Goal: Task Accomplishment & Management: Use online tool/utility

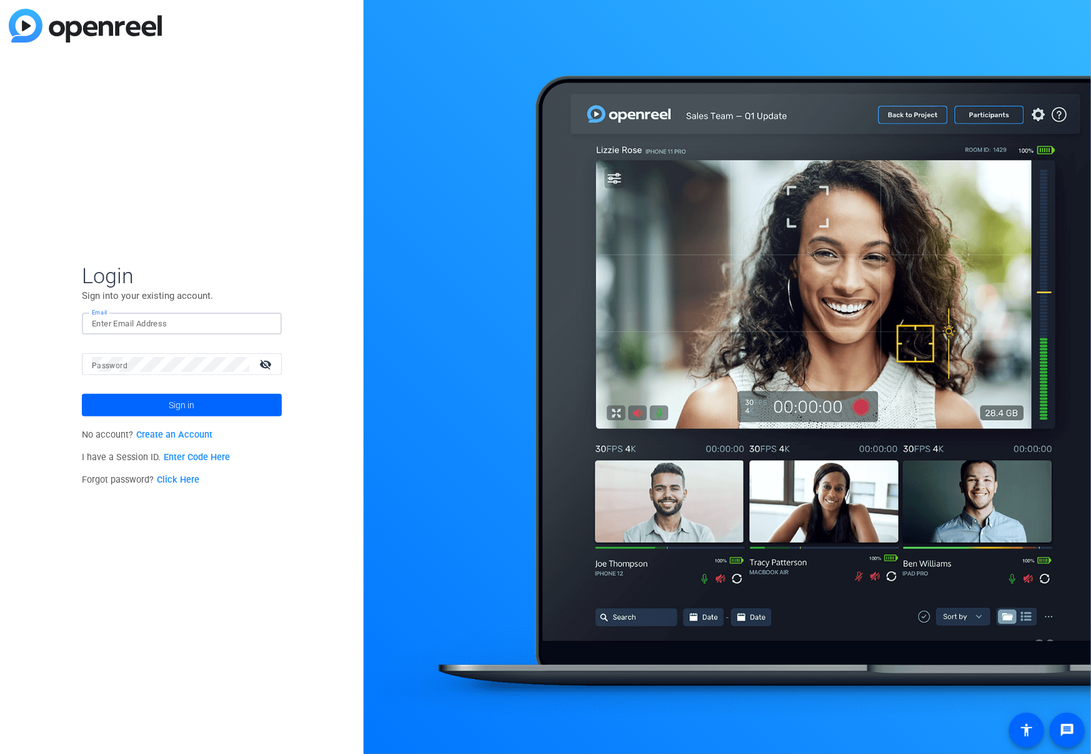
click at [151, 322] on input "Email" at bounding box center [182, 323] width 180 height 15
click at [127, 322] on input "Email" at bounding box center [182, 323] width 180 height 15
type input "[EMAIL_ADDRESS][DOMAIN_NAME]"
click at [82, 394] on button "Sign in" at bounding box center [182, 405] width 200 height 22
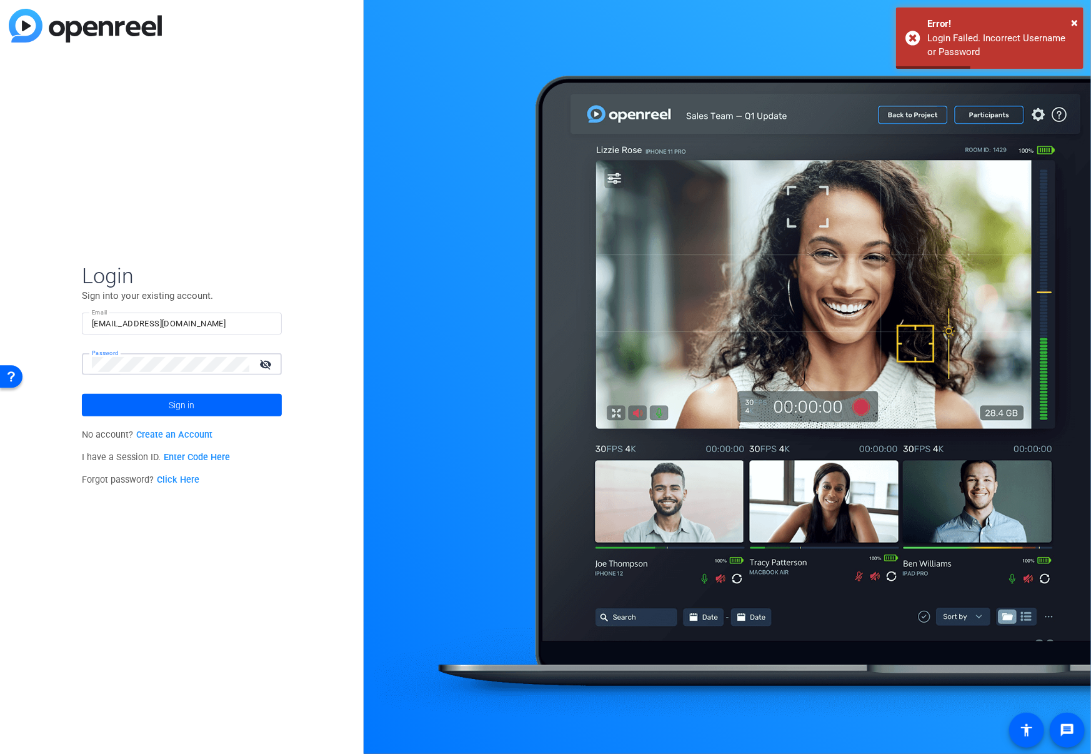
click at [66, 364] on div "Login Sign into your existing account. Email plyons@d2creative.com Password vis…" at bounding box center [182, 377] width 364 height 754
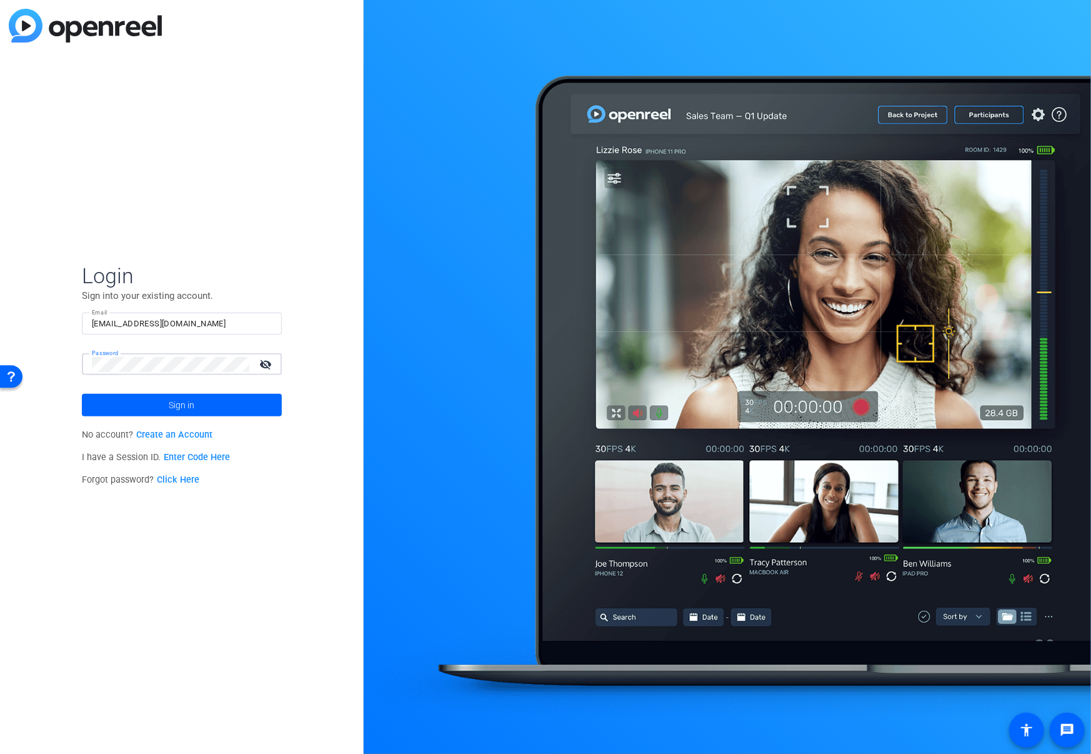
click at [82, 394] on button "Sign in" at bounding box center [182, 405] width 200 height 22
click at [32, 366] on div "Login Sign into your existing account. Email plyons@d2creative.com Password vis…" at bounding box center [182, 377] width 364 height 754
click at [161, 400] on span at bounding box center [182, 405] width 200 height 30
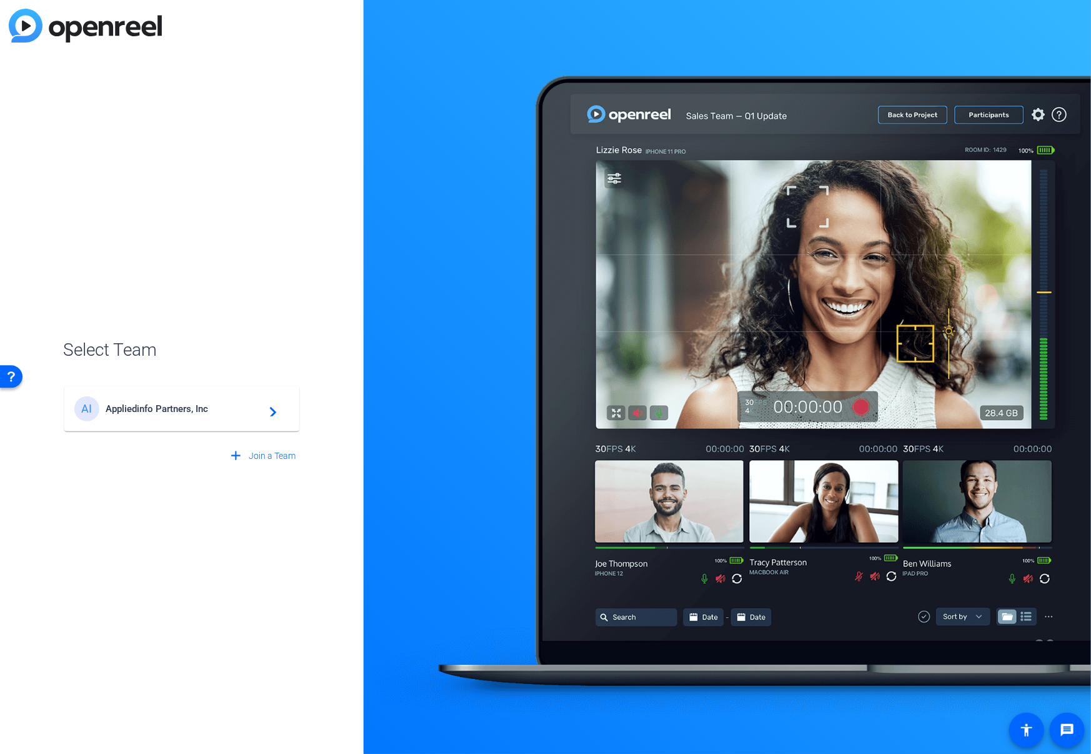
click at [199, 405] on span "Appliedinfo Partners, Inc" at bounding box center [184, 408] width 156 height 11
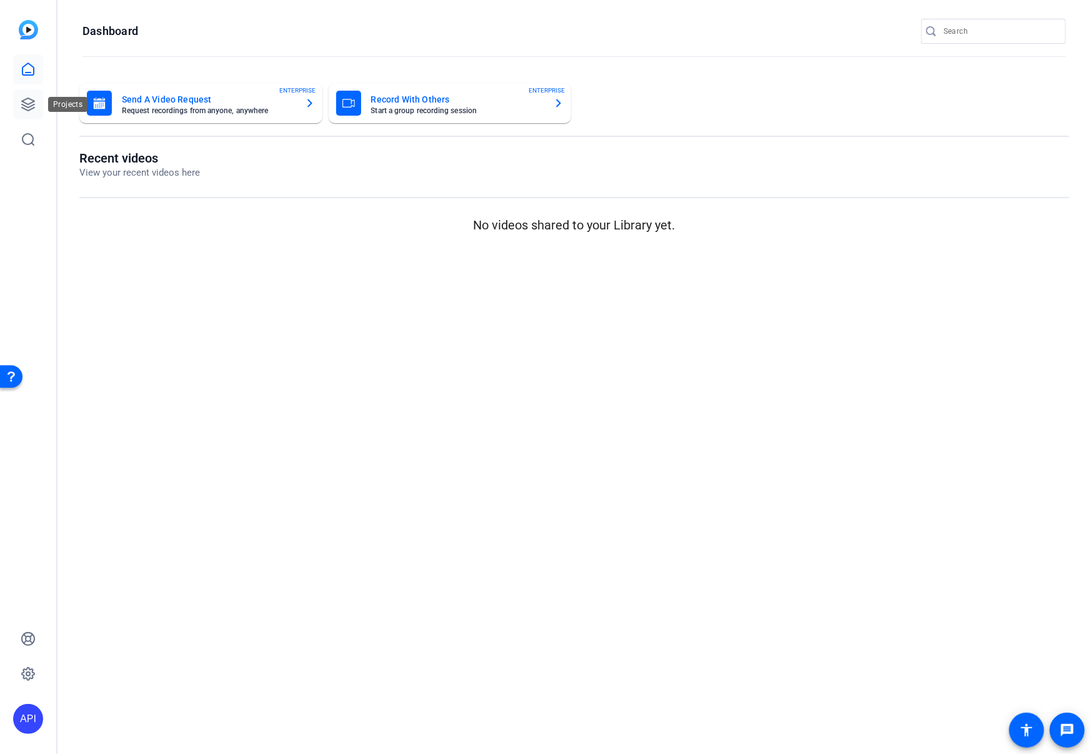
click at [35, 102] on icon at bounding box center [28, 104] width 15 height 15
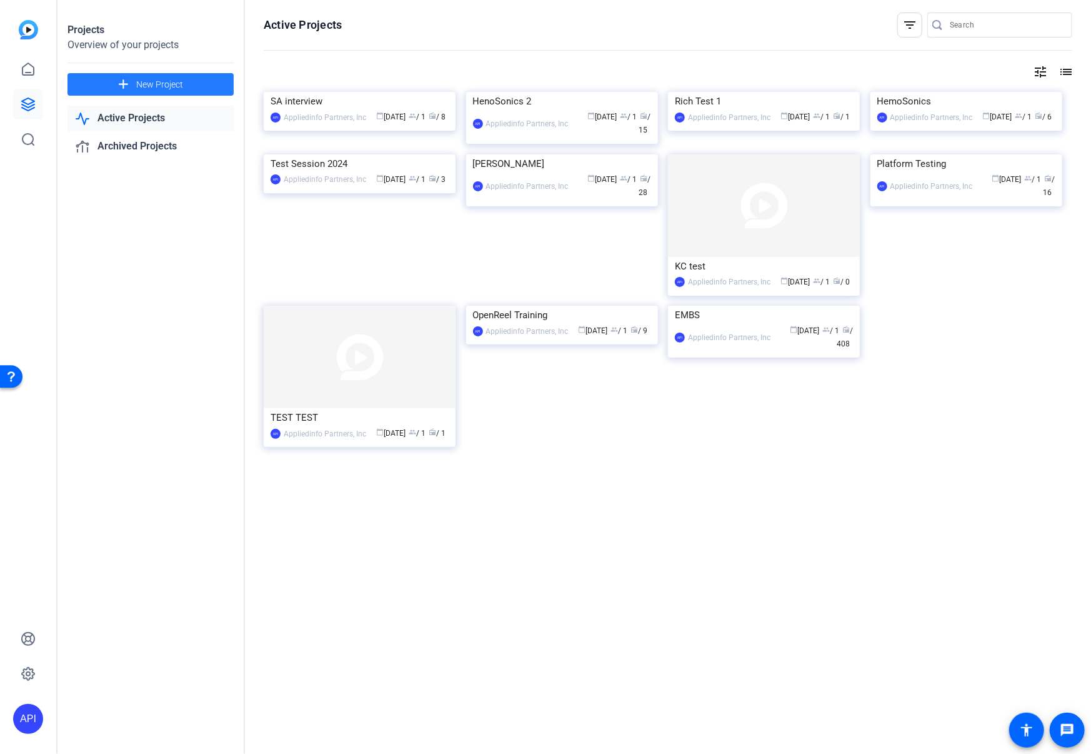
click at [127, 84] on mat-icon "add" at bounding box center [124, 85] width 16 height 16
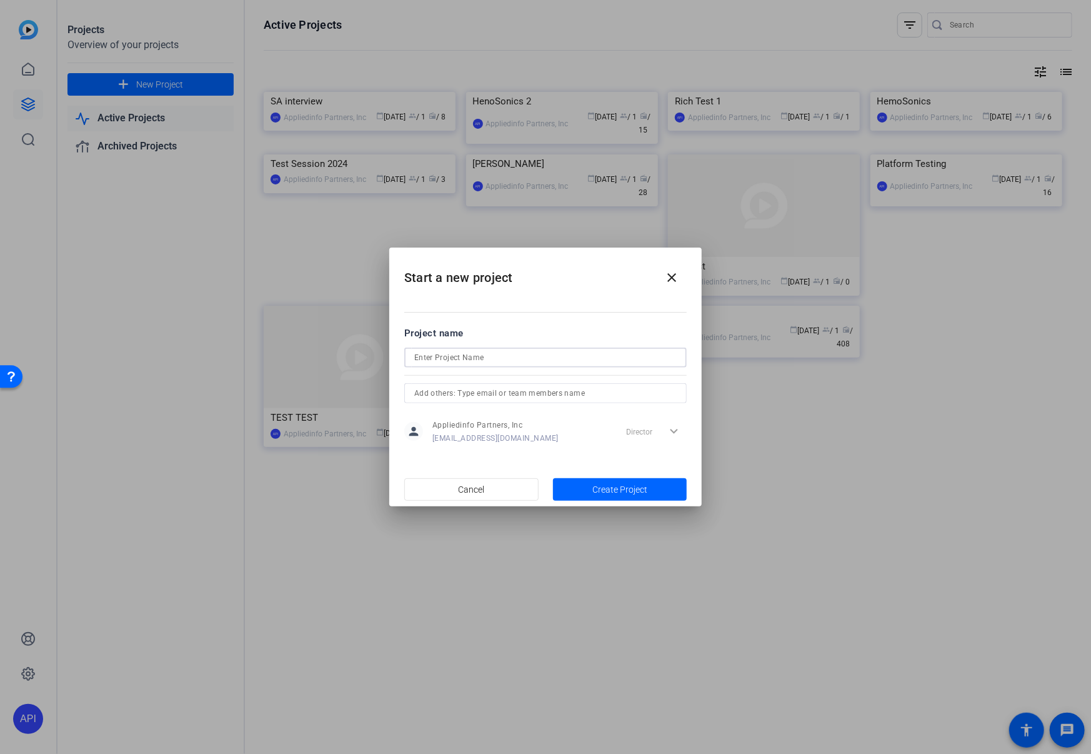
click at [472, 352] on input at bounding box center [545, 357] width 262 height 15
type input "KR interview"
click at [607, 487] on span "Create Project" at bounding box center [619, 489] width 55 height 13
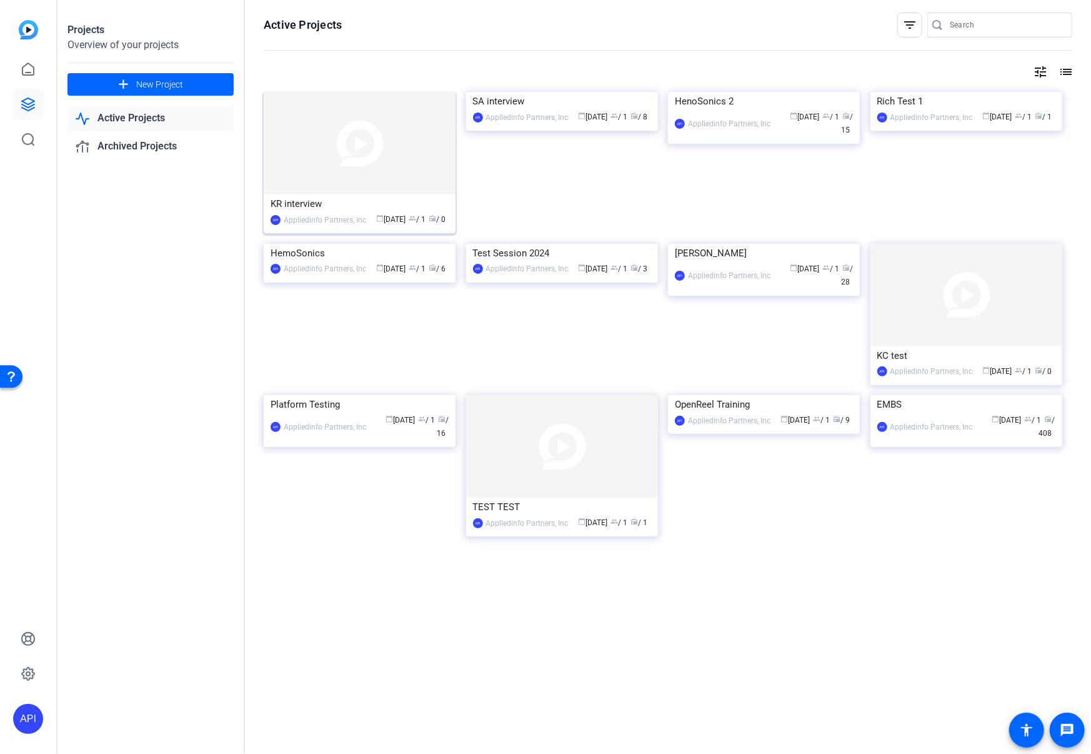
click at [336, 176] on img at bounding box center [360, 143] width 192 height 102
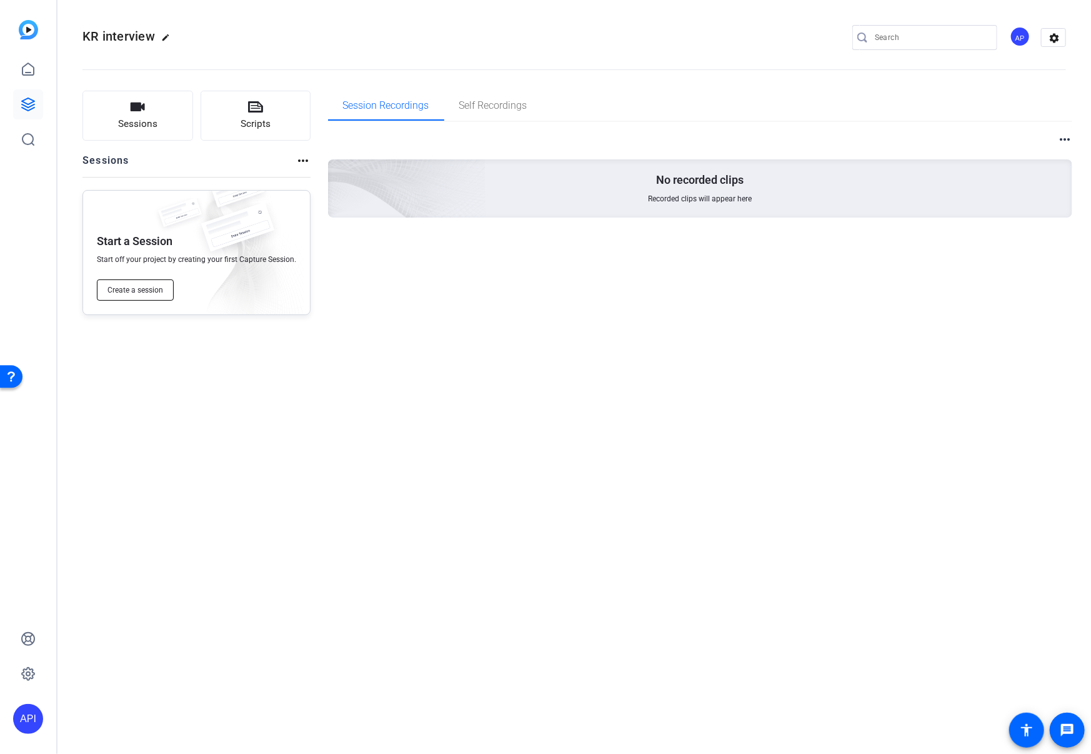
click at [144, 286] on span "Create a session" at bounding box center [135, 290] width 56 height 10
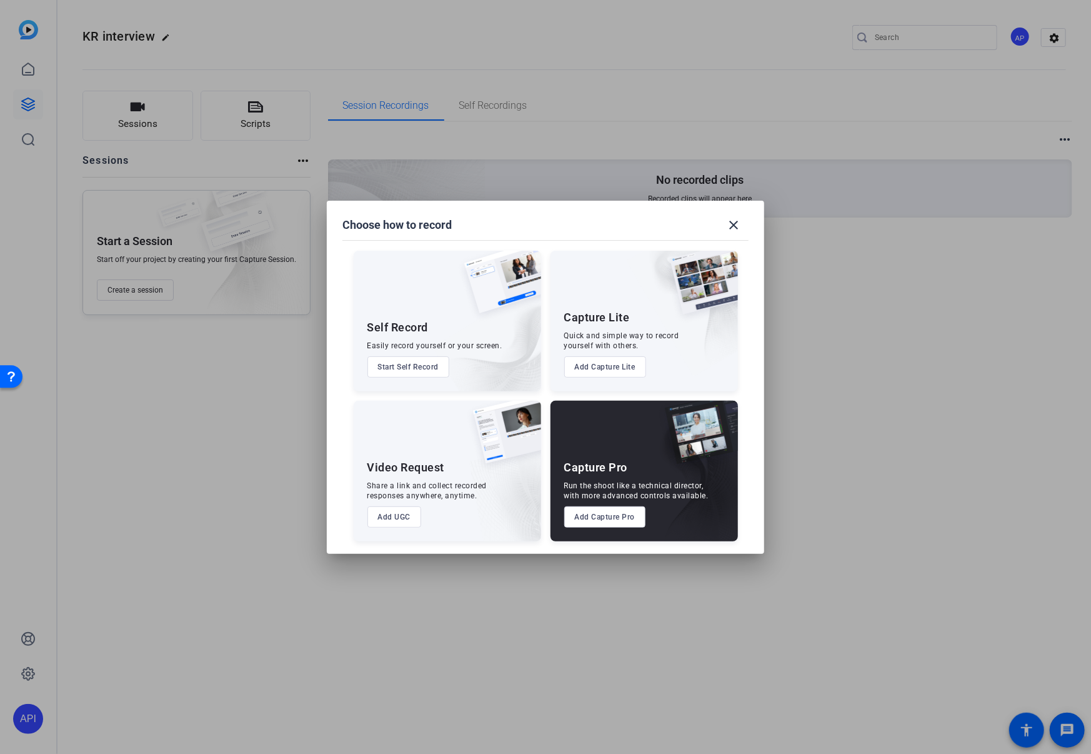
click at [615, 510] on button "Add Capture Pro" at bounding box center [605, 516] width 82 height 21
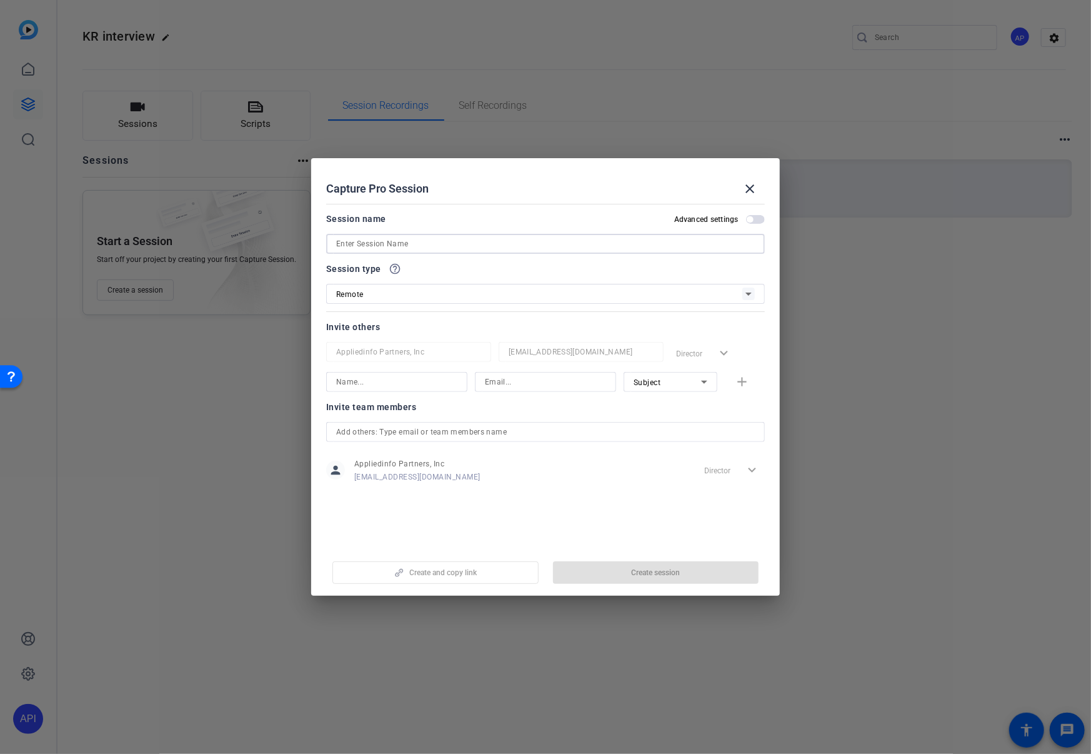
click at [412, 241] on input at bounding box center [545, 243] width 419 height 15
type input "KR interview"
click at [625, 571] on span "button" at bounding box center [656, 572] width 206 height 30
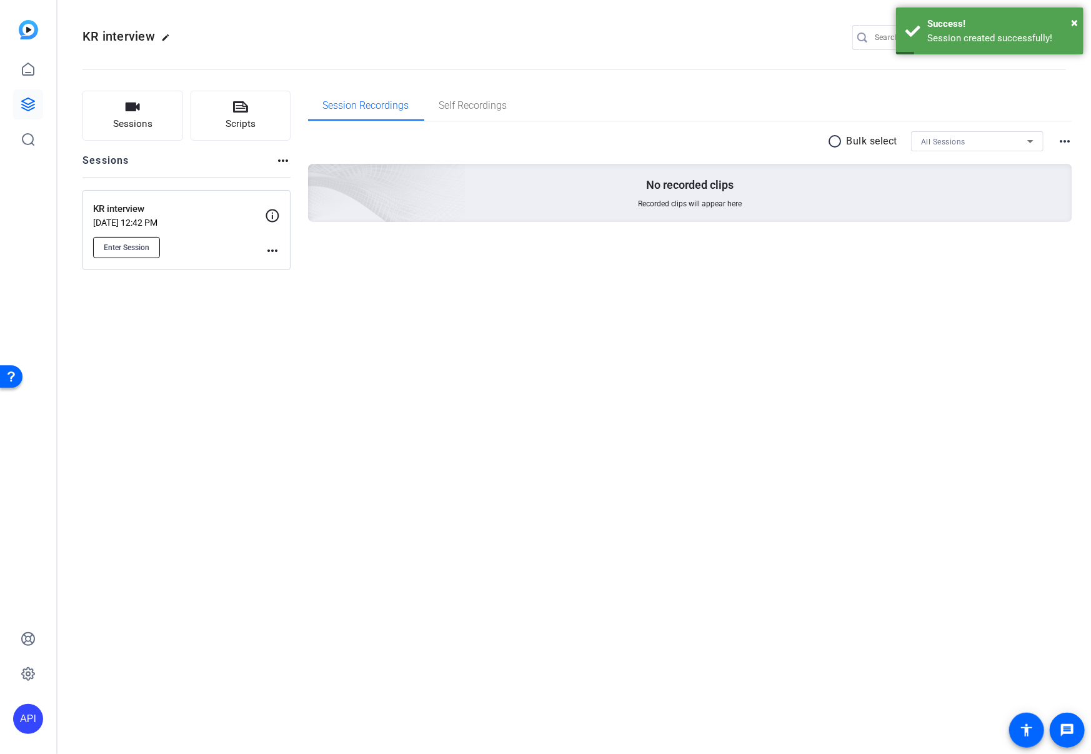
click at [137, 246] on span "Enter Session" at bounding box center [127, 247] width 46 height 10
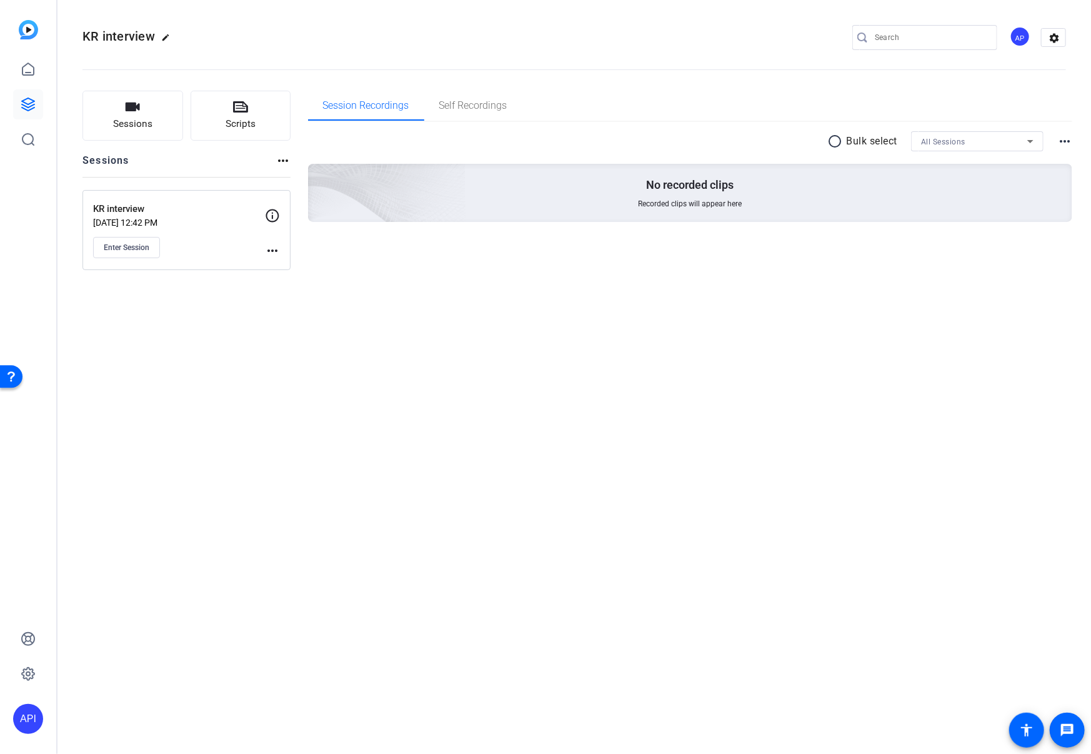
click at [276, 248] on mat-icon "more_horiz" at bounding box center [272, 250] width 15 height 15
click at [275, 248] on div at bounding box center [545, 377] width 1091 height 754
click at [122, 247] on span "Enter Session" at bounding box center [127, 247] width 46 height 10
click at [139, 245] on span "Enter Session" at bounding box center [127, 247] width 46 height 10
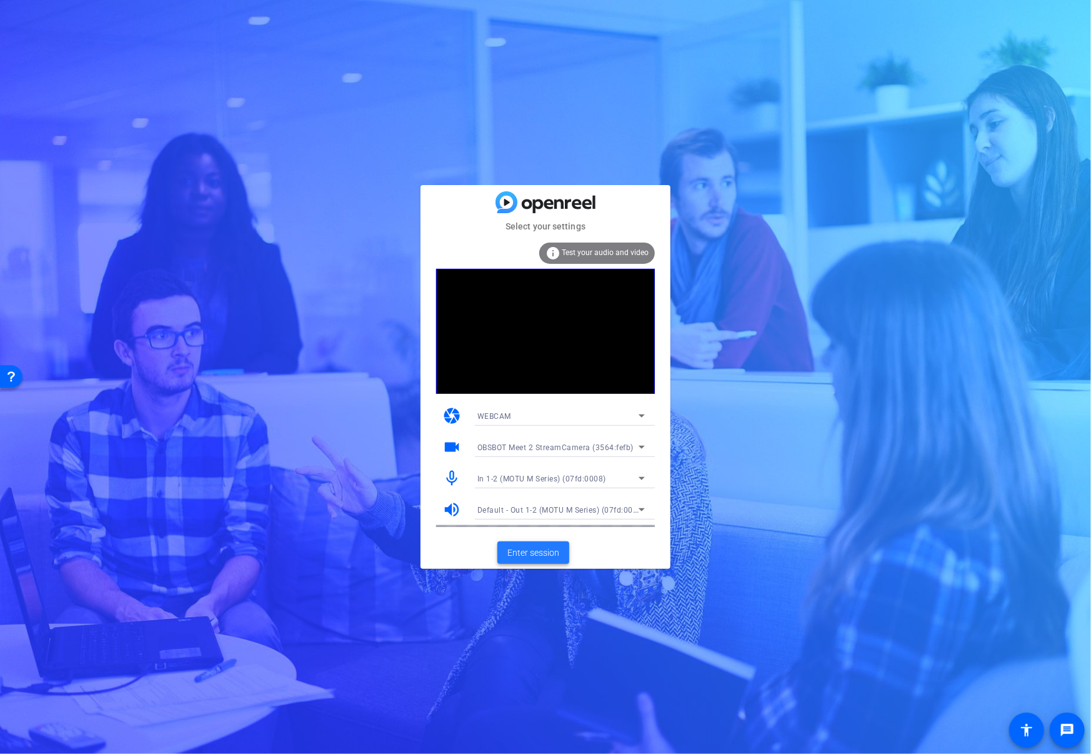
click at [535, 551] on span "Enter session" at bounding box center [533, 552] width 52 height 13
click at [544, 550] on span "Enter session" at bounding box center [533, 552] width 52 height 13
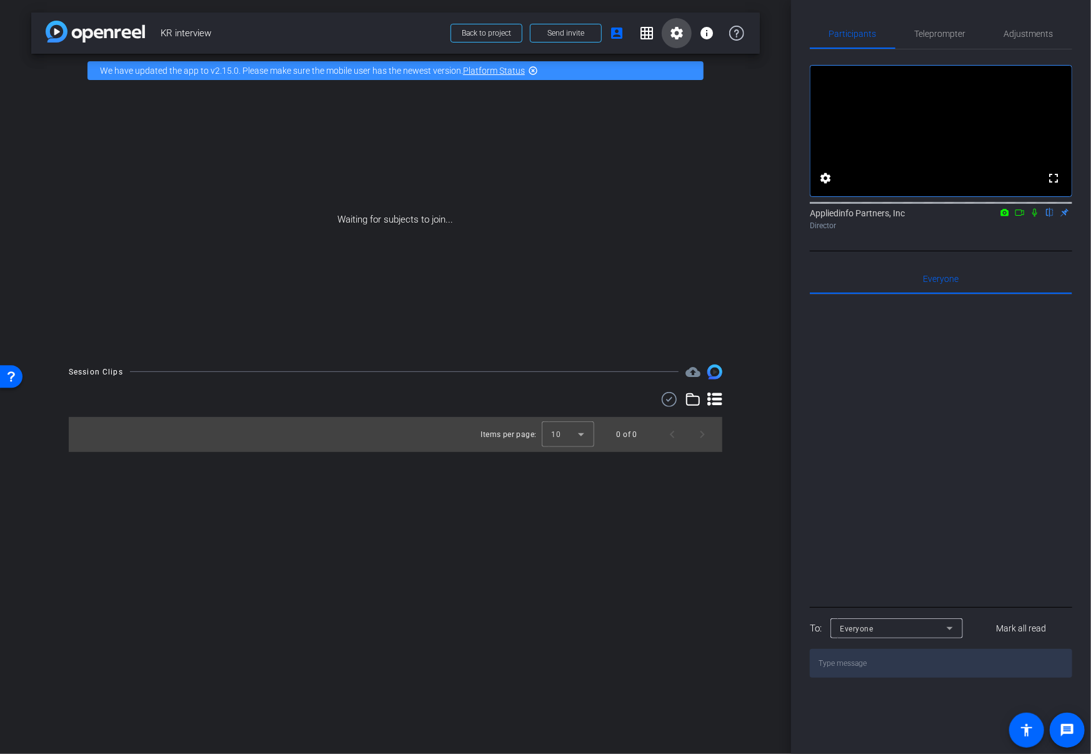
click at [672, 28] on mat-icon "settings" at bounding box center [676, 33] width 15 height 15
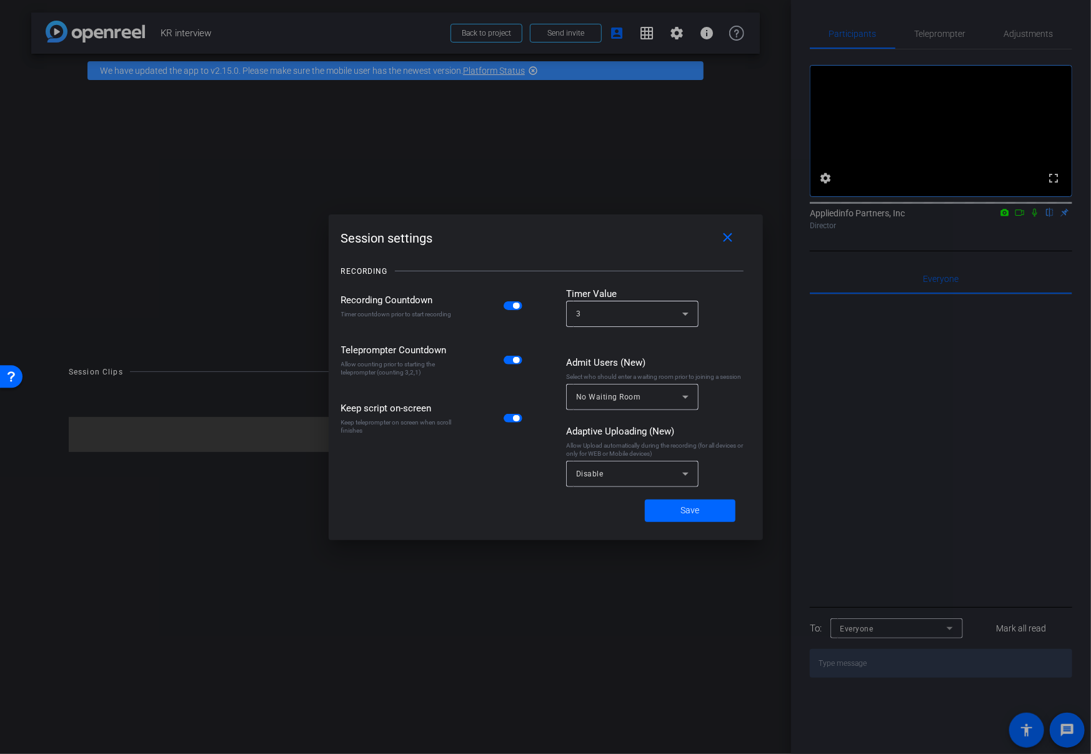
click at [677, 33] on div at bounding box center [545, 377] width 1091 height 754
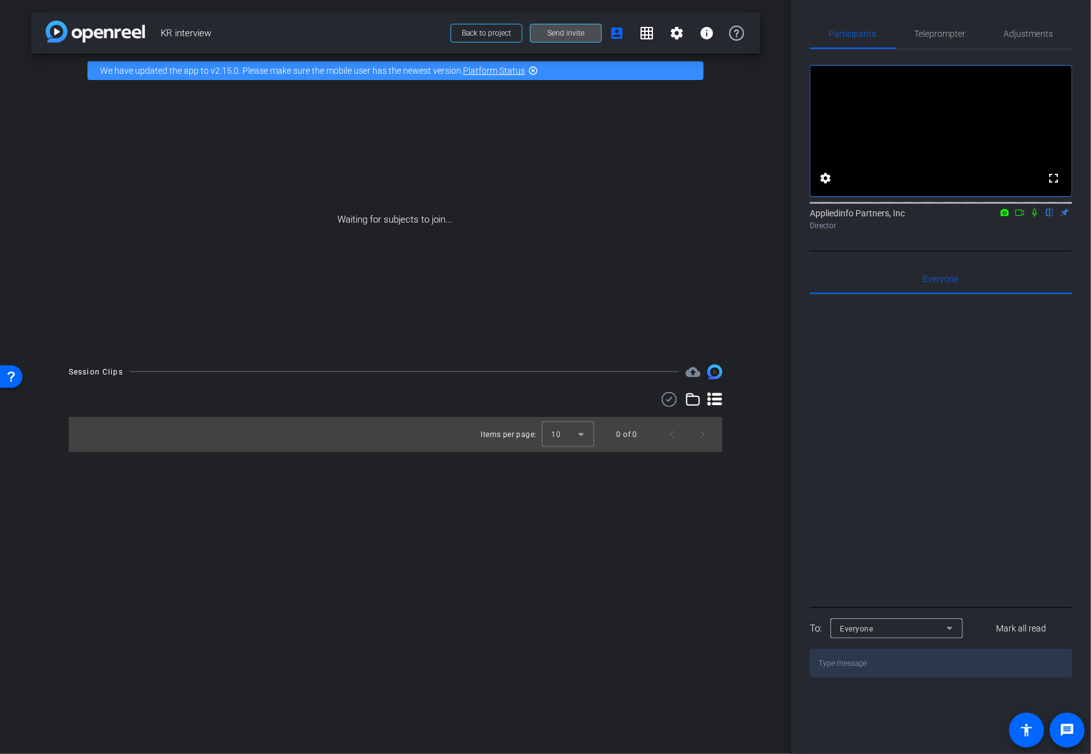
click at [559, 30] on span "Send invite" at bounding box center [565, 33] width 37 height 10
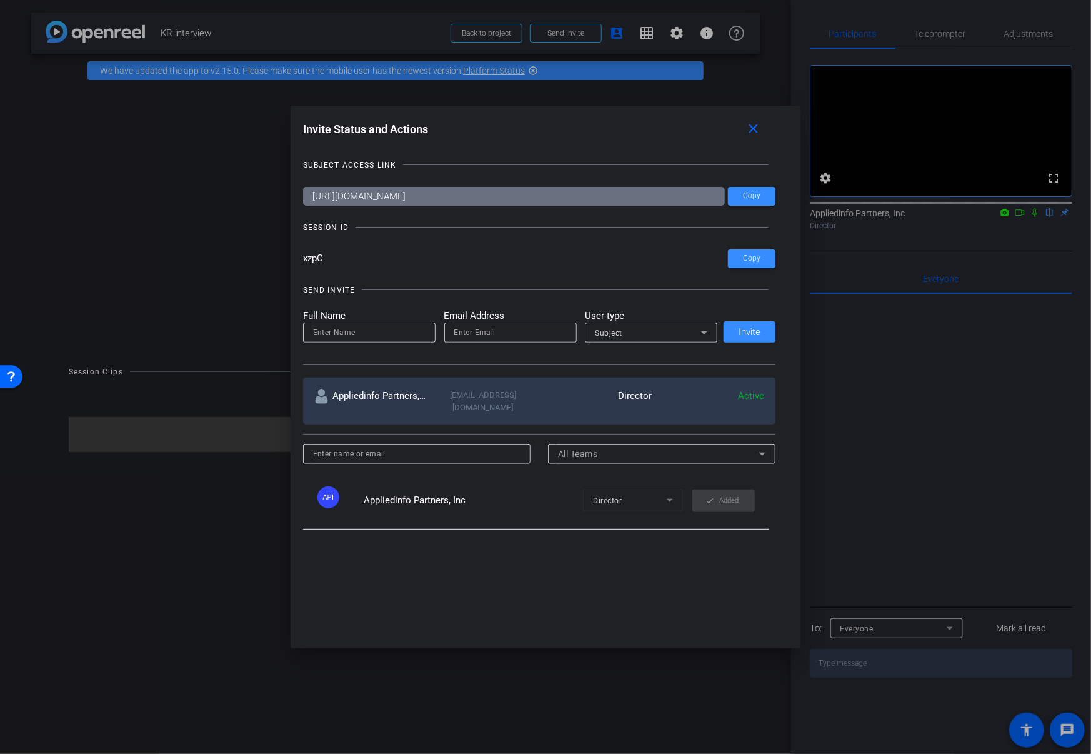
drag, startPoint x: 554, startPoint y: 112, endPoint x: 555, endPoint y: 121, distance: 9.4
click at [555, 122] on div "Invite Status and Actions close SUBJECT ACCESS LINK https://capture.openreel.co…" at bounding box center [546, 377] width 511 height 543
drag, startPoint x: 320, startPoint y: 254, endPoint x: 292, endPoint y: 258, distance: 27.8
click at [292, 258] on div "Invite Status and Actions close SUBJECT ACCESS LINK https://capture.openreel.co…" at bounding box center [546, 377] width 511 height 543
click at [760, 124] on mat-icon "close" at bounding box center [753, 129] width 16 height 16
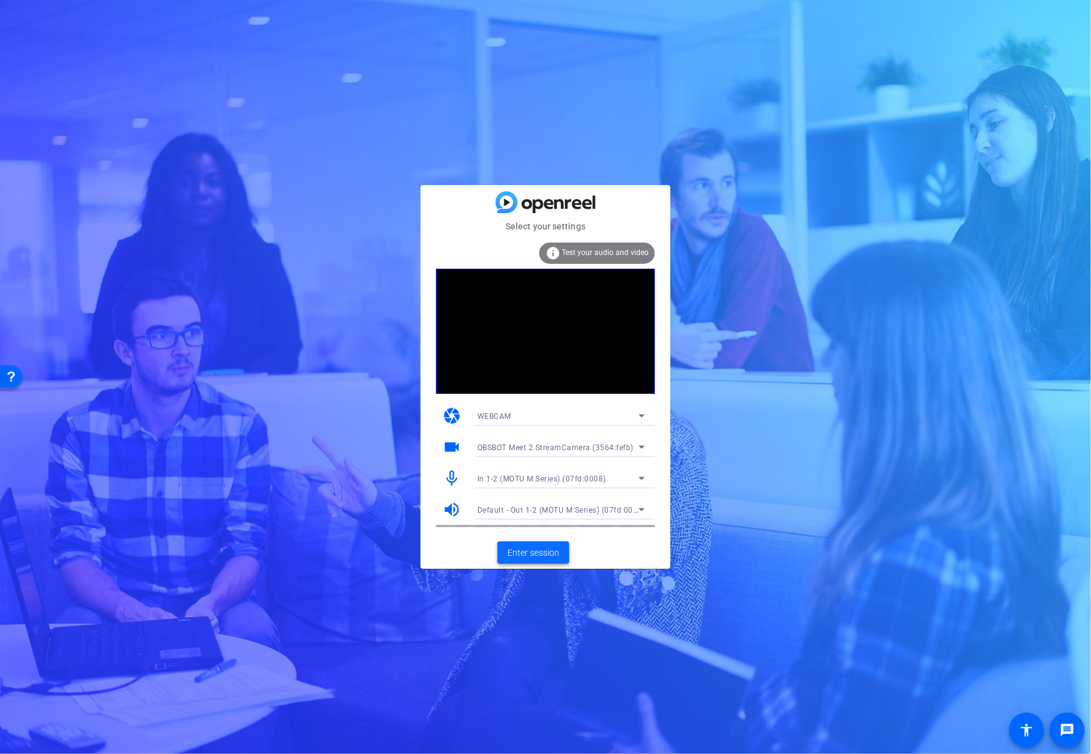
click at [544, 556] on span "Enter session" at bounding box center [533, 552] width 52 height 13
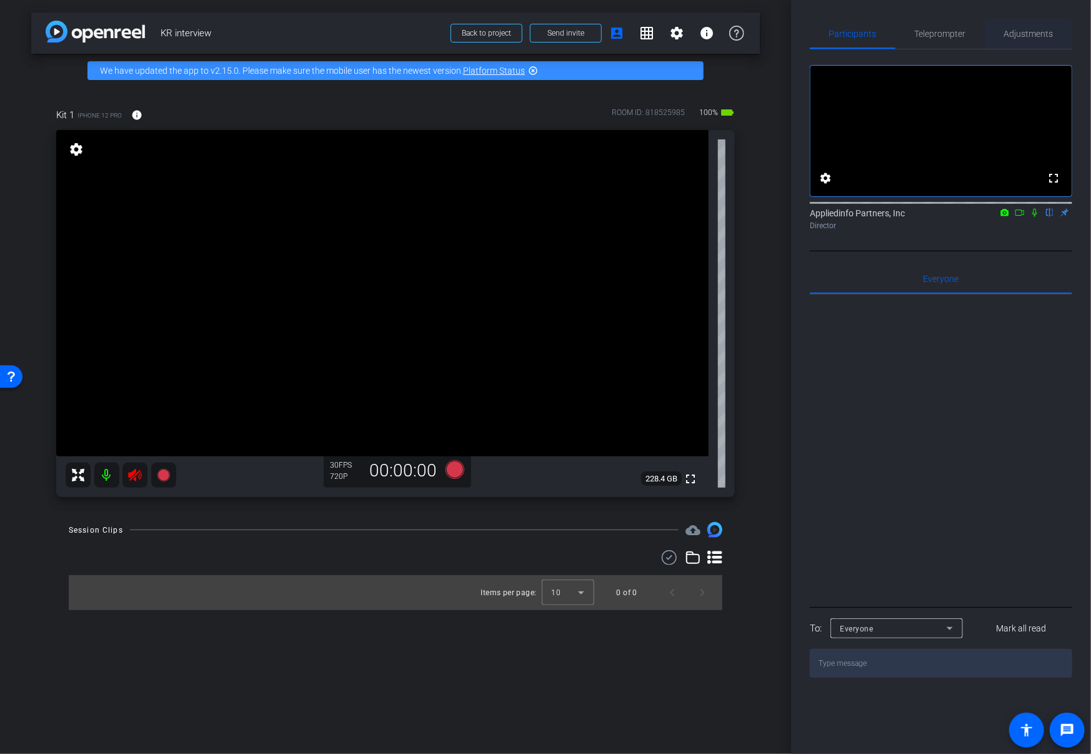
click at [1027, 33] on span "Adjustments" at bounding box center [1028, 33] width 49 height 9
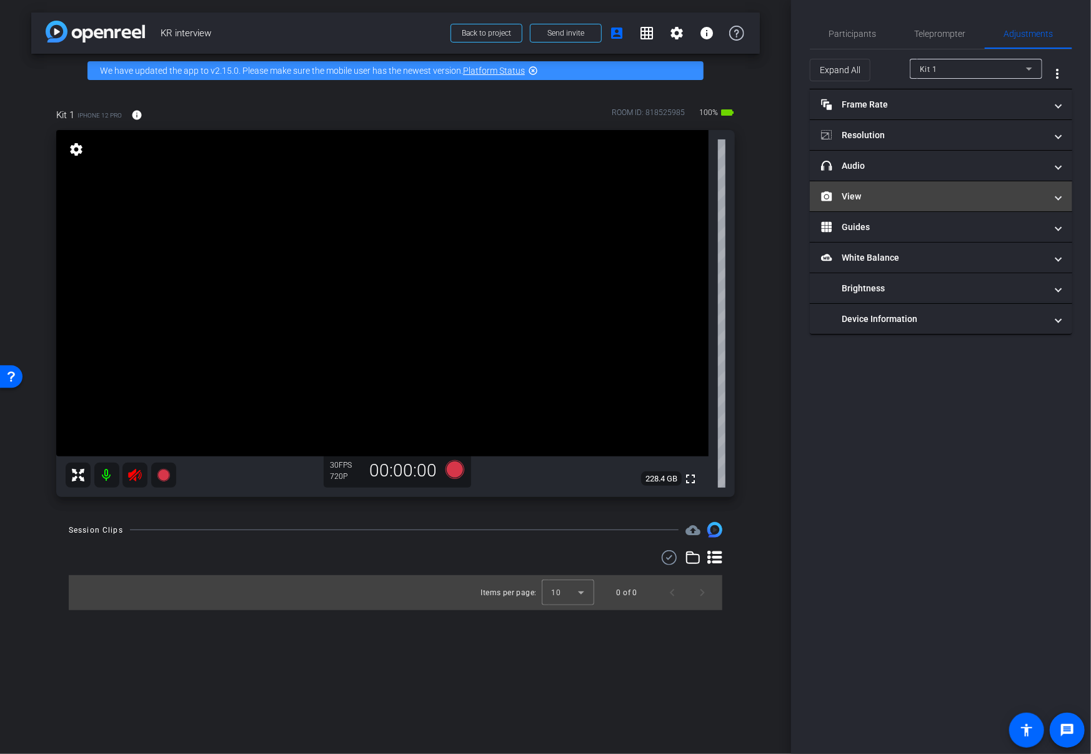
click at [829, 193] on icon at bounding box center [827, 196] width 11 height 9
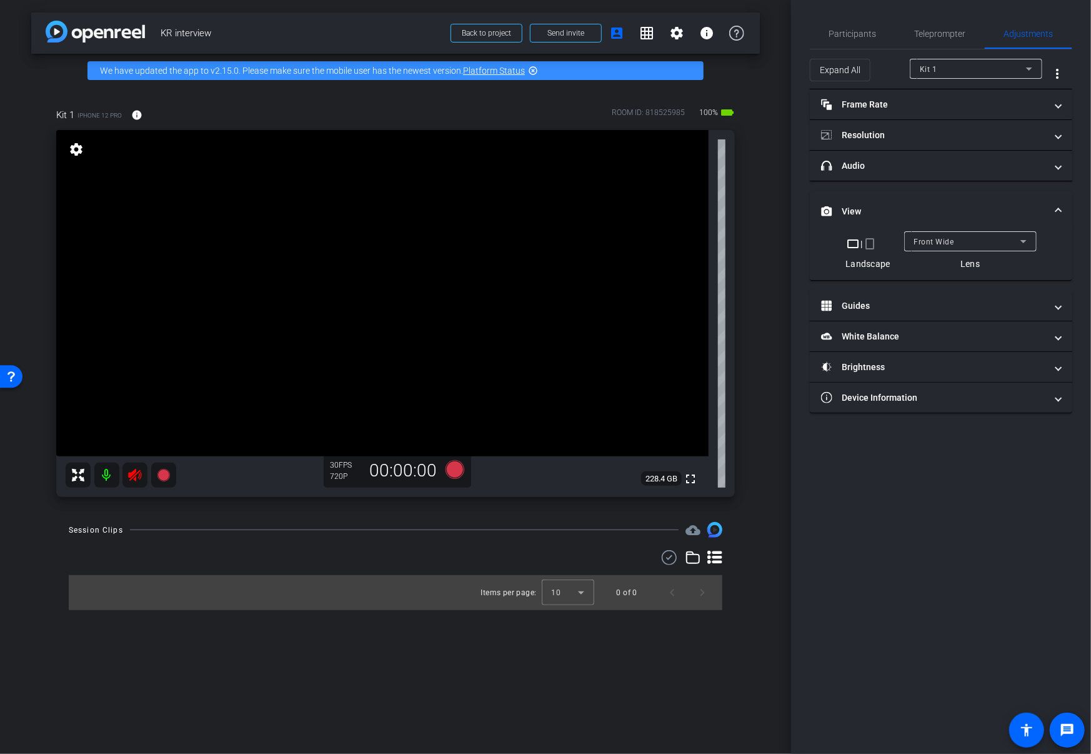
click at [134, 476] on icon at bounding box center [134, 475] width 13 height 12
click at [1059, 163] on span at bounding box center [1058, 165] width 5 height 13
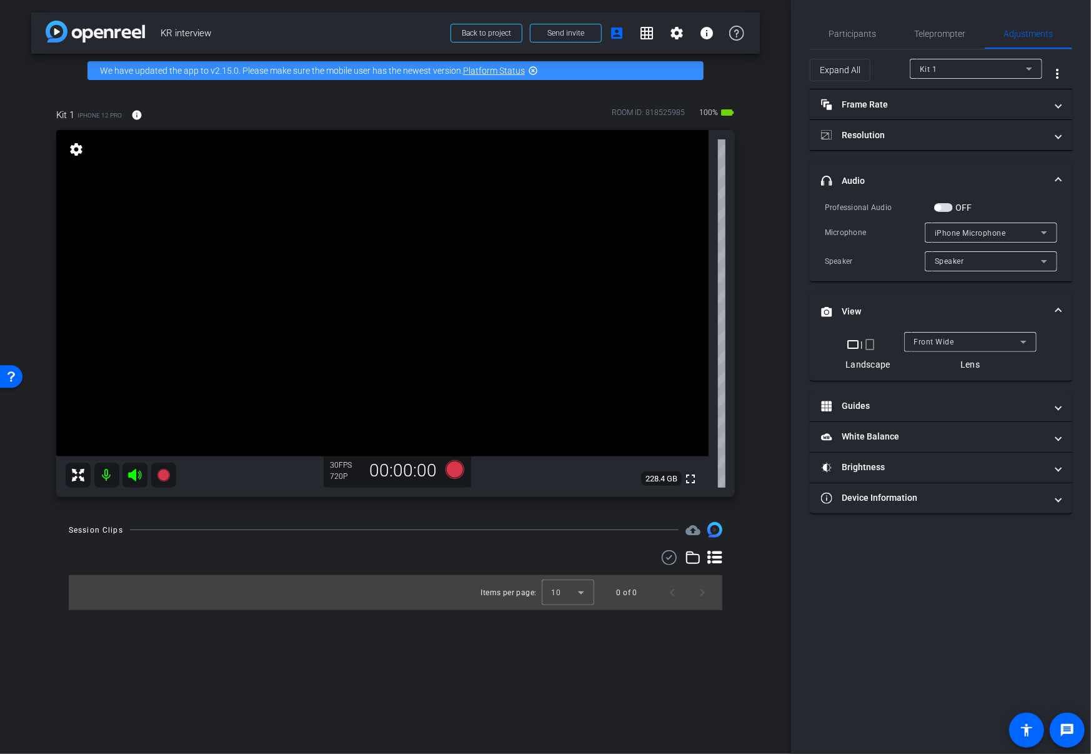
click at [954, 206] on label "OFF" at bounding box center [962, 207] width 19 height 12
click at [953, 206] on button "OFF" at bounding box center [943, 207] width 19 height 9
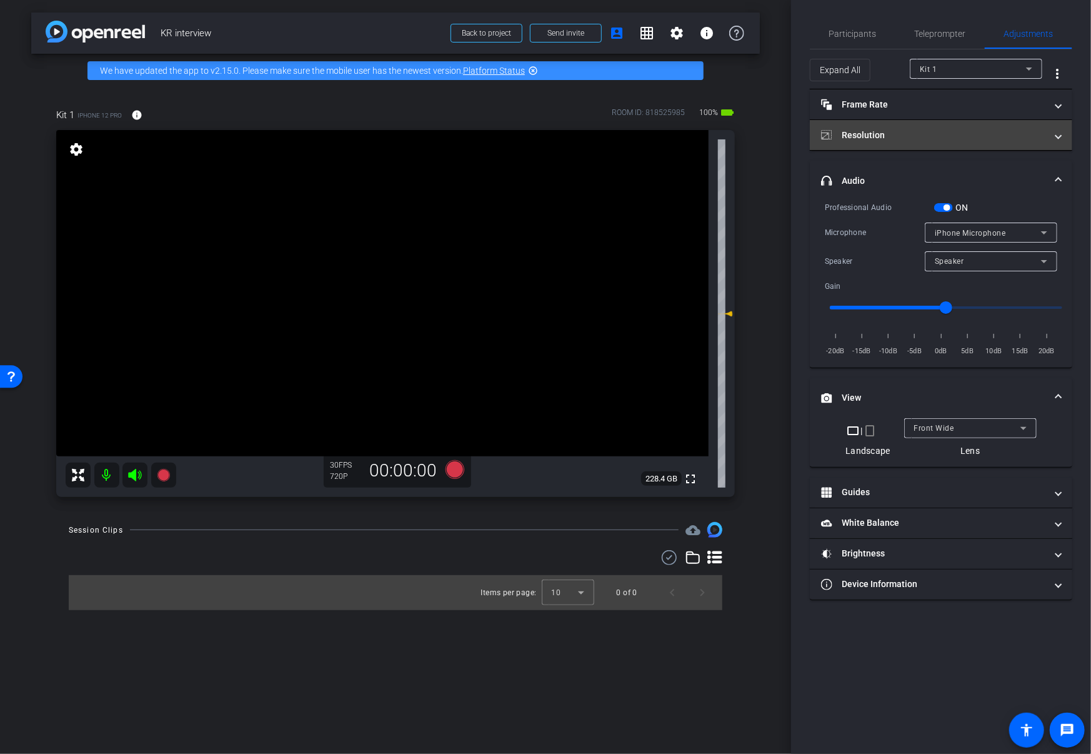
click at [917, 130] on mat-panel-title "Resolution" at bounding box center [933, 135] width 225 height 13
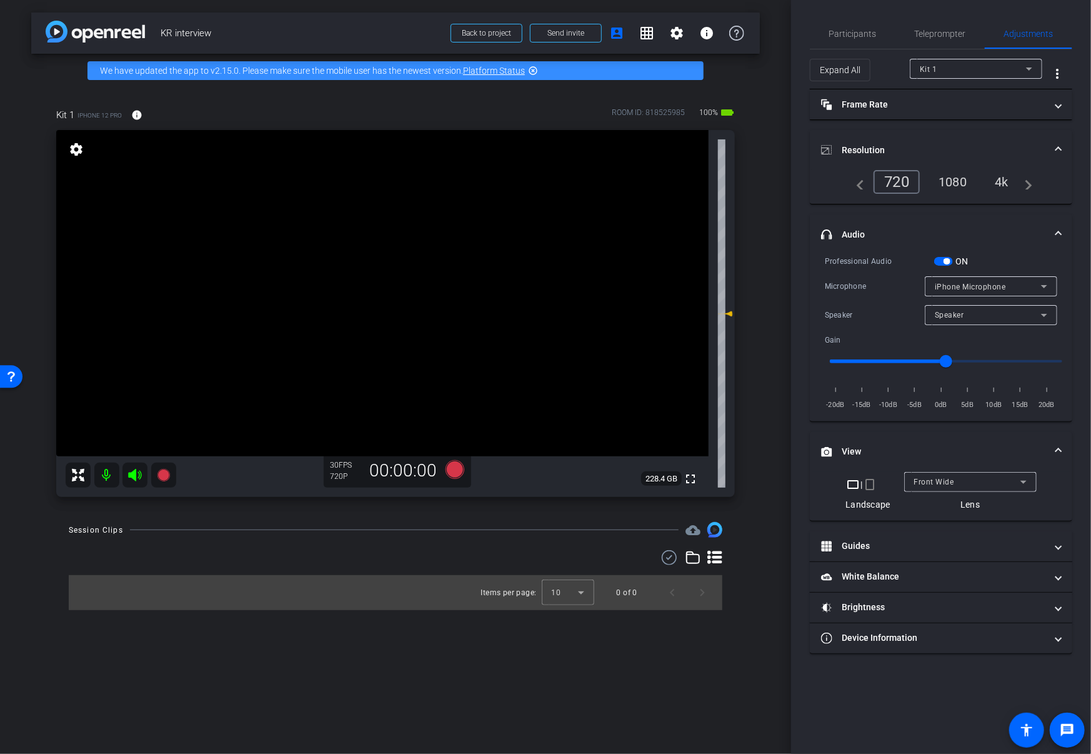
click at [1006, 181] on div "4k" at bounding box center [1001, 181] width 32 height 21
click at [1026, 106] on mat-panel-title "Frame Rate Frame Rate" at bounding box center [933, 104] width 225 height 13
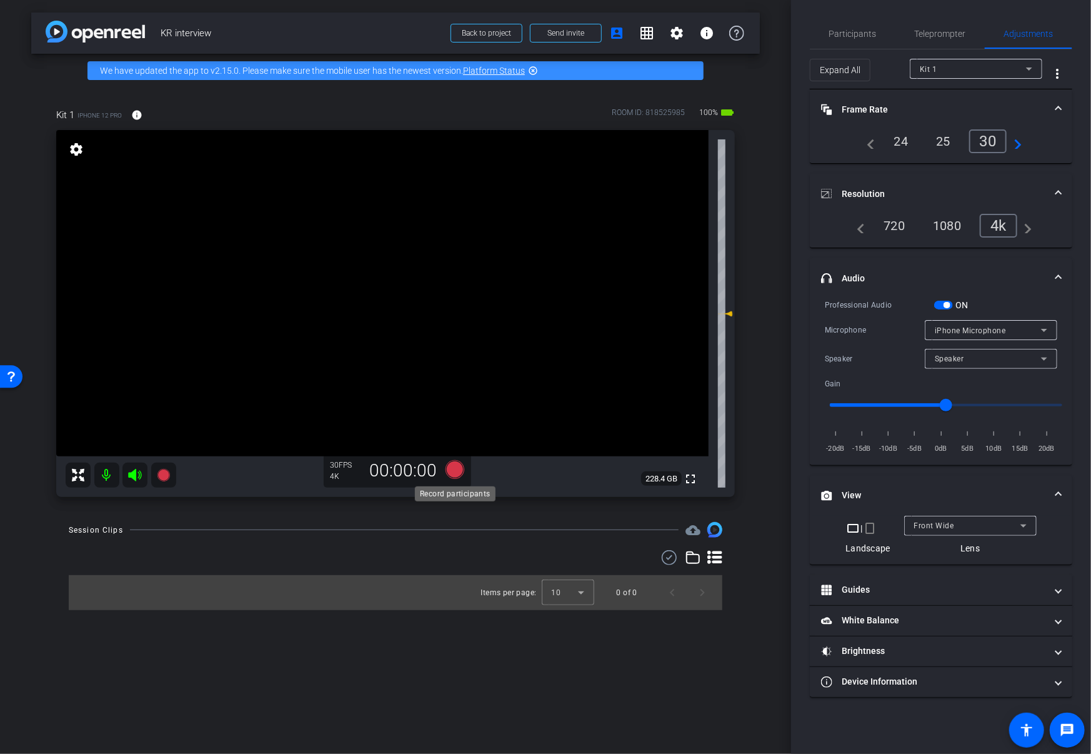
click at [455, 466] on icon at bounding box center [455, 469] width 19 height 19
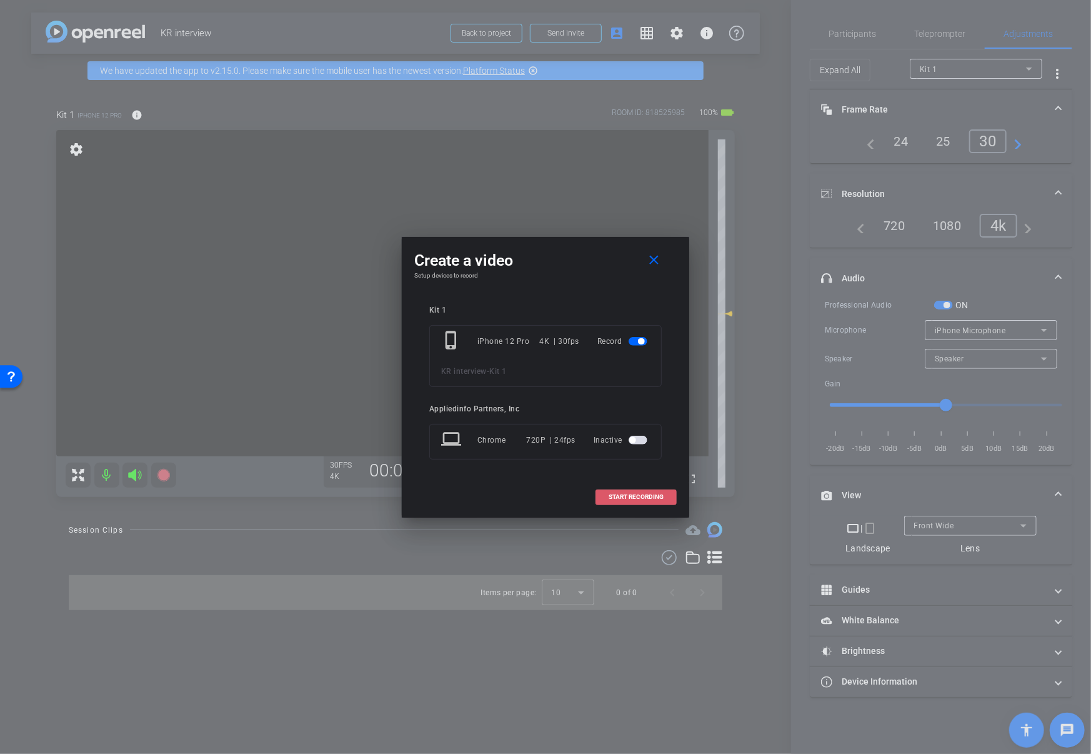
click at [644, 494] on span "START RECORDING" at bounding box center [636, 497] width 55 height 6
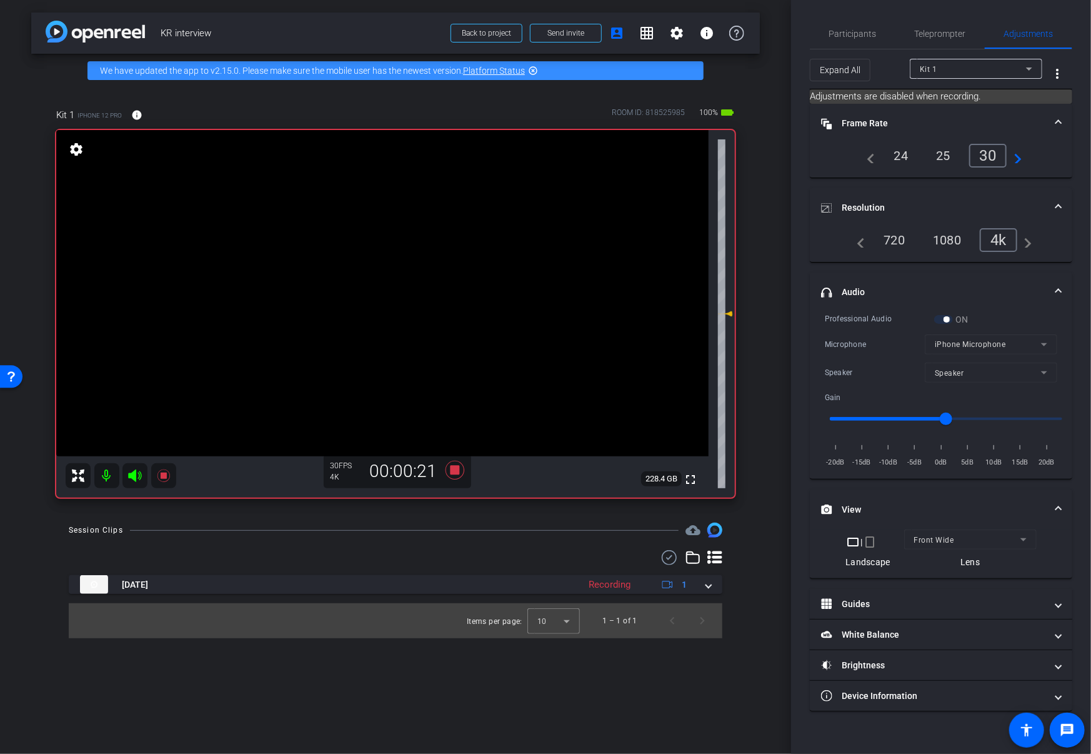
click at [312, 377] on video at bounding box center [382, 293] width 652 height 326
click at [456, 467] on icon at bounding box center [455, 470] width 19 height 19
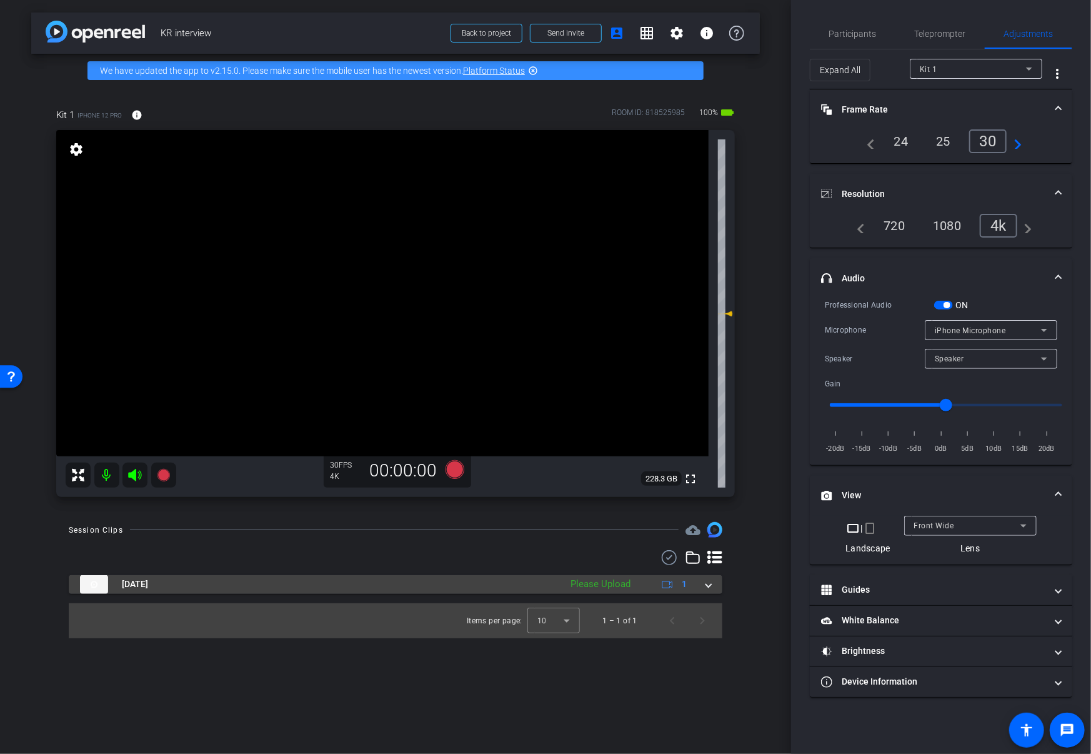
click at [708, 584] on span at bounding box center [708, 583] width 5 height 13
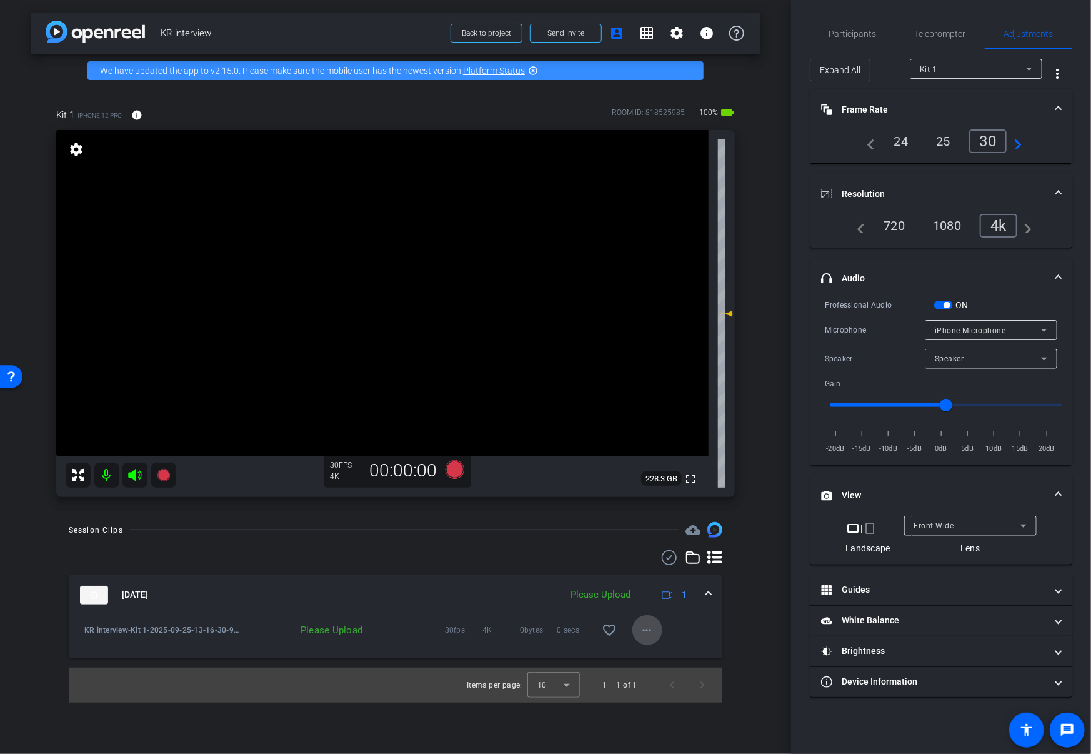
click at [644, 626] on mat-icon "more_horiz" at bounding box center [647, 629] width 15 height 15
click at [656, 655] on span "Upload" at bounding box center [667, 655] width 50 height 15
click at [917, 33] on span "Teleprompter" at bounding box center [940, 33] width 51 height 9
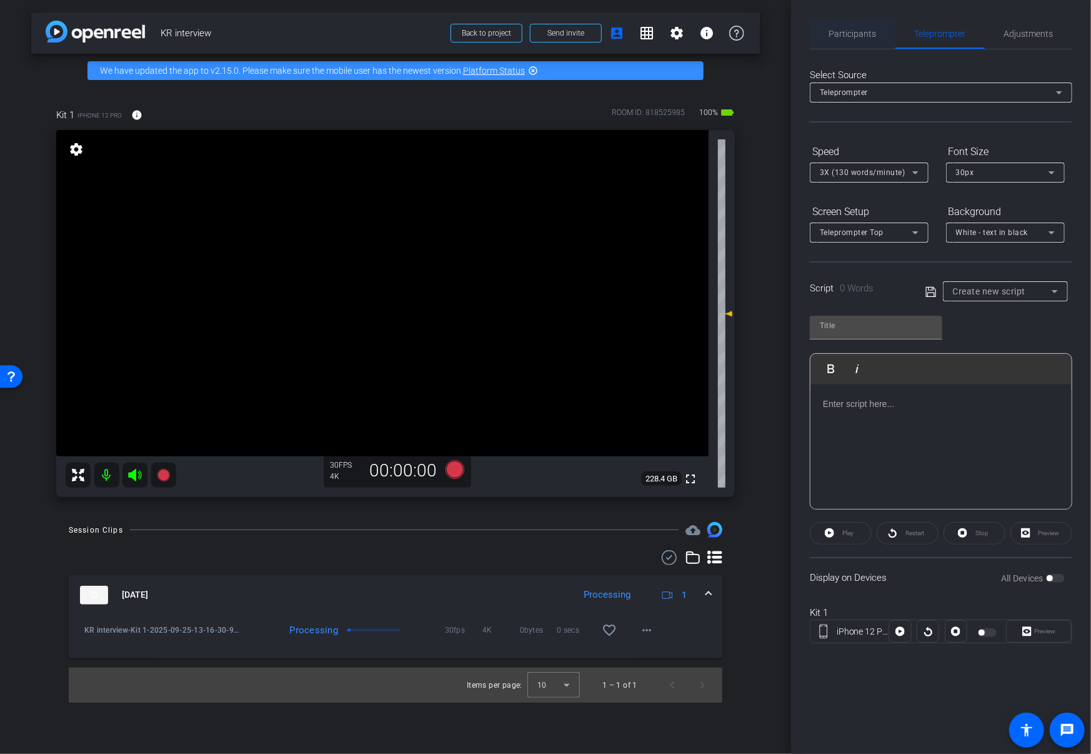
click at [855, 32] on span "Participants" at bounding box center [852, 33] width 47 height 9
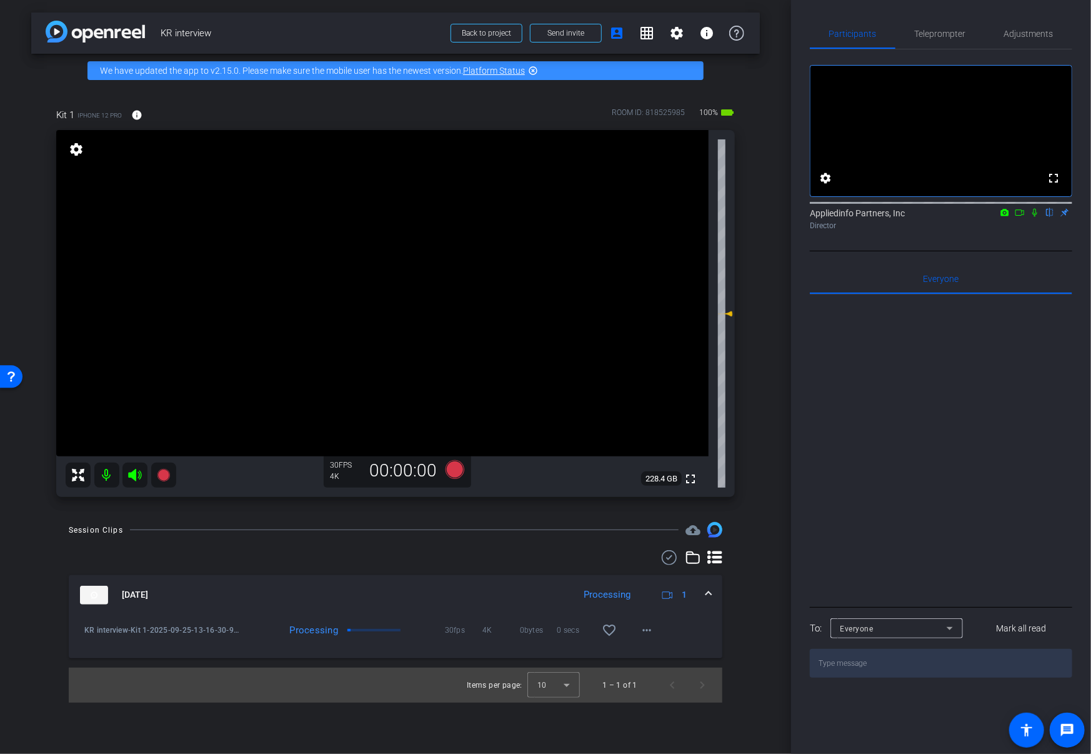
click at [1035, 217] on icon at bounding box center [1035, 212] width 10 height 9
click at [650, 628] on mat-icon "more_horiz" at bounding box center [647, 629] width 15 height 15
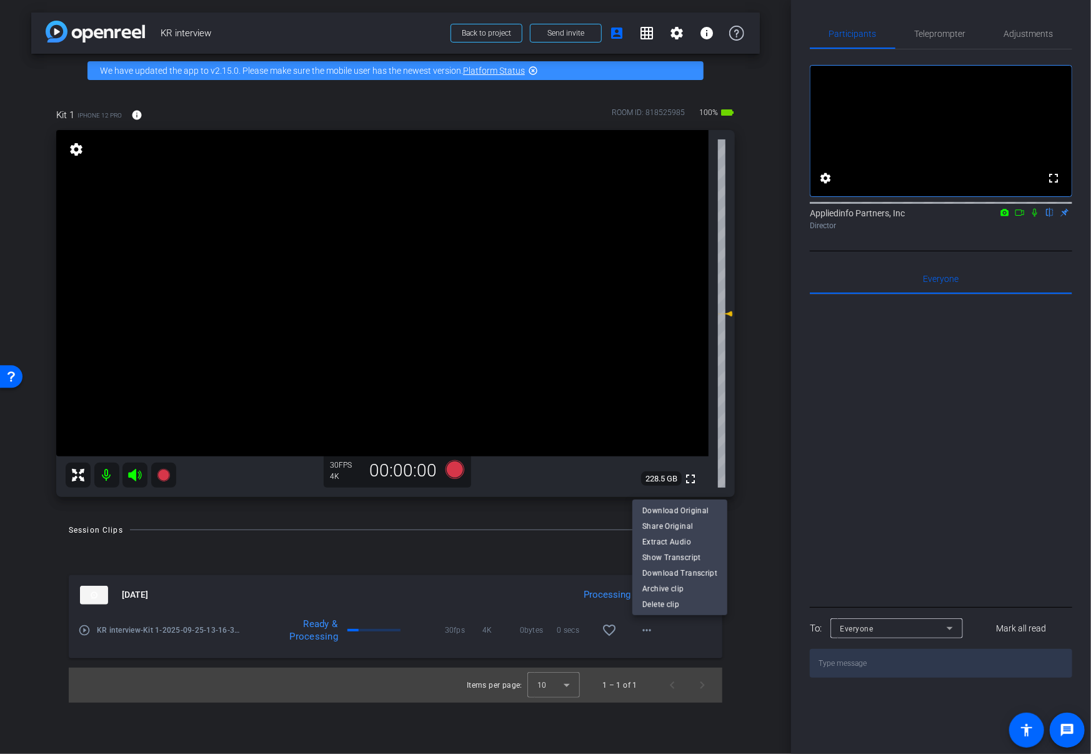
click at [674, 644] on div at bounding box center [545, 377] width 1091 height 754
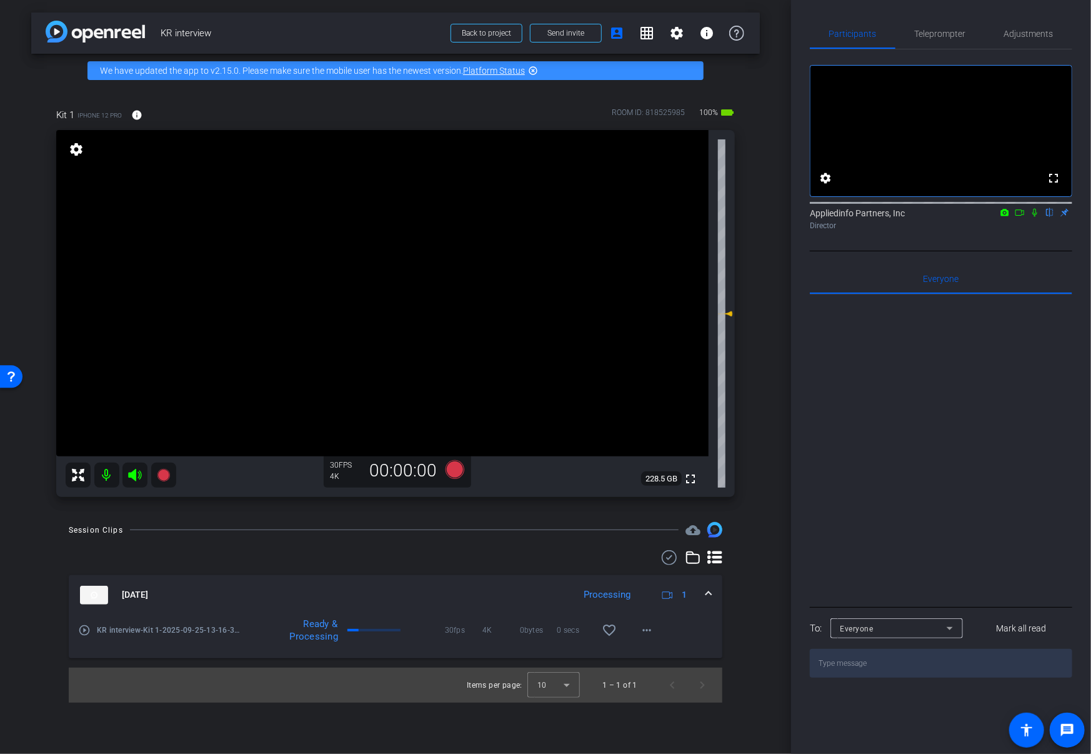
click at [666, 594] on icon at bounding box center [667, 594] width 11 height 11
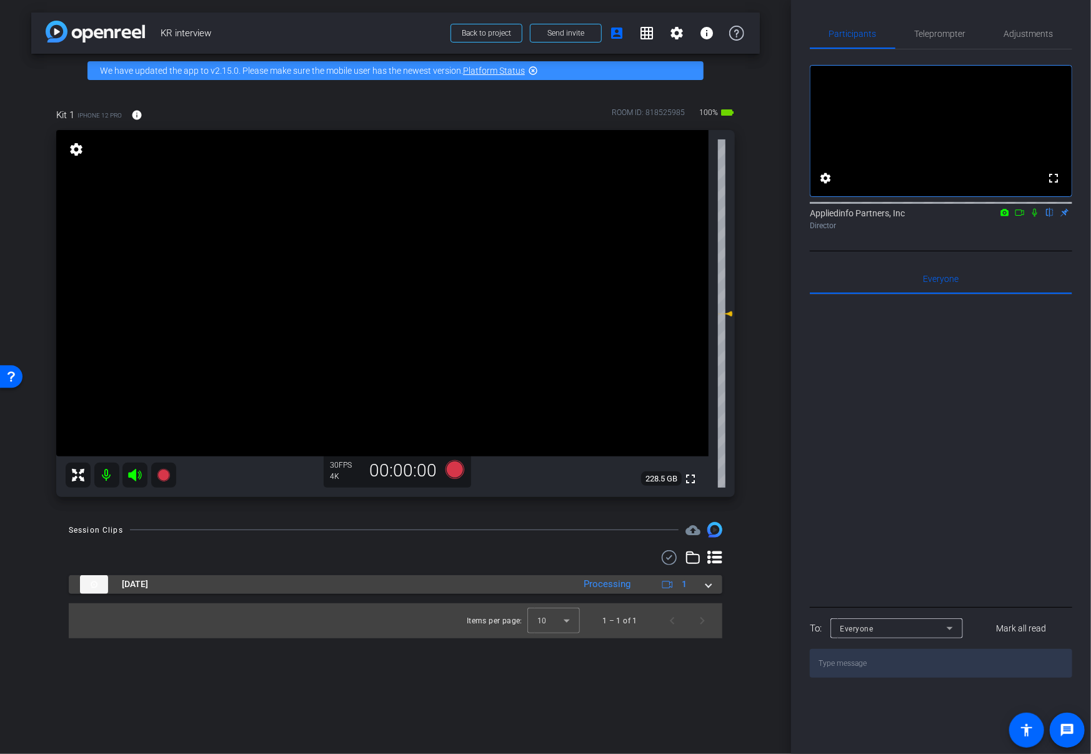
click at [667, 583] on icon at bounding box center [667, 584] width 11 height 11
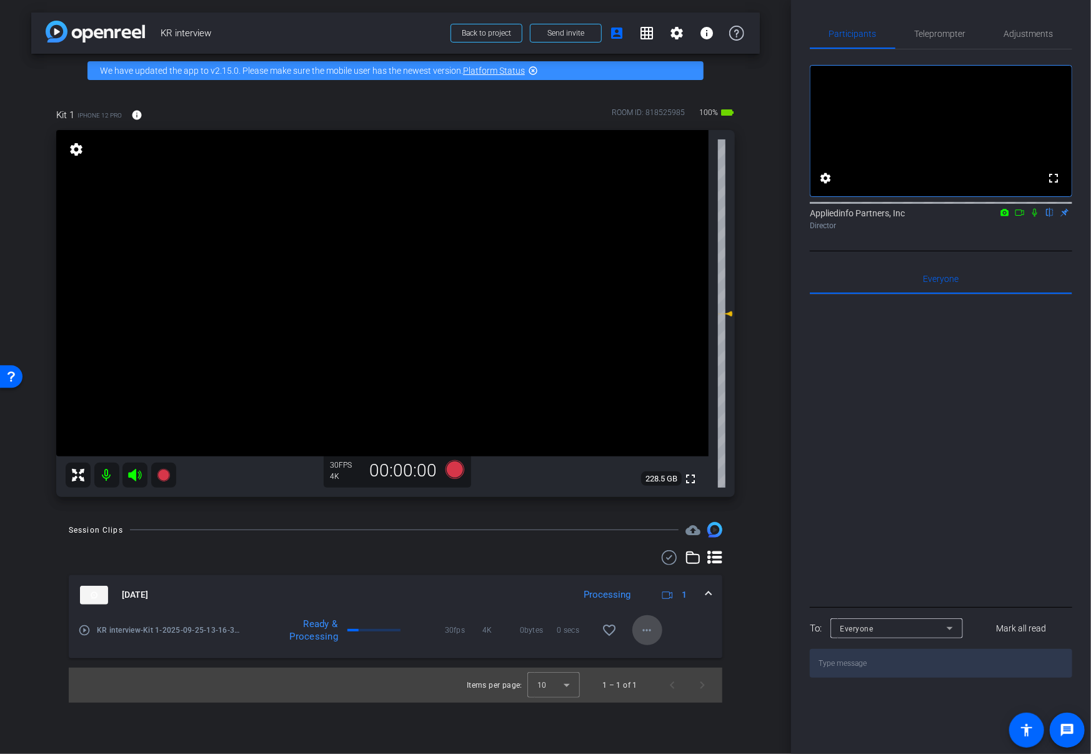
click at [649, 629] on mat-icon "more_horiz" at bounding box center [647, 629] width 15 height 15
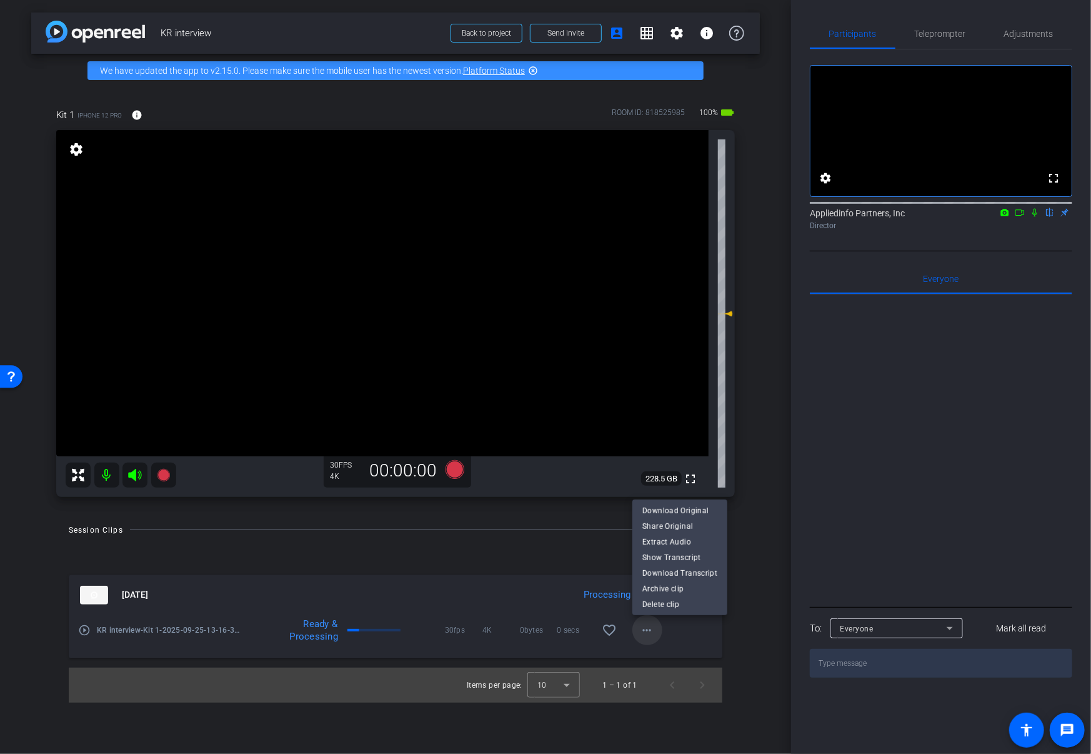
click at [649, 629] on div at bounding box center [545, 377] width 1091 height 754
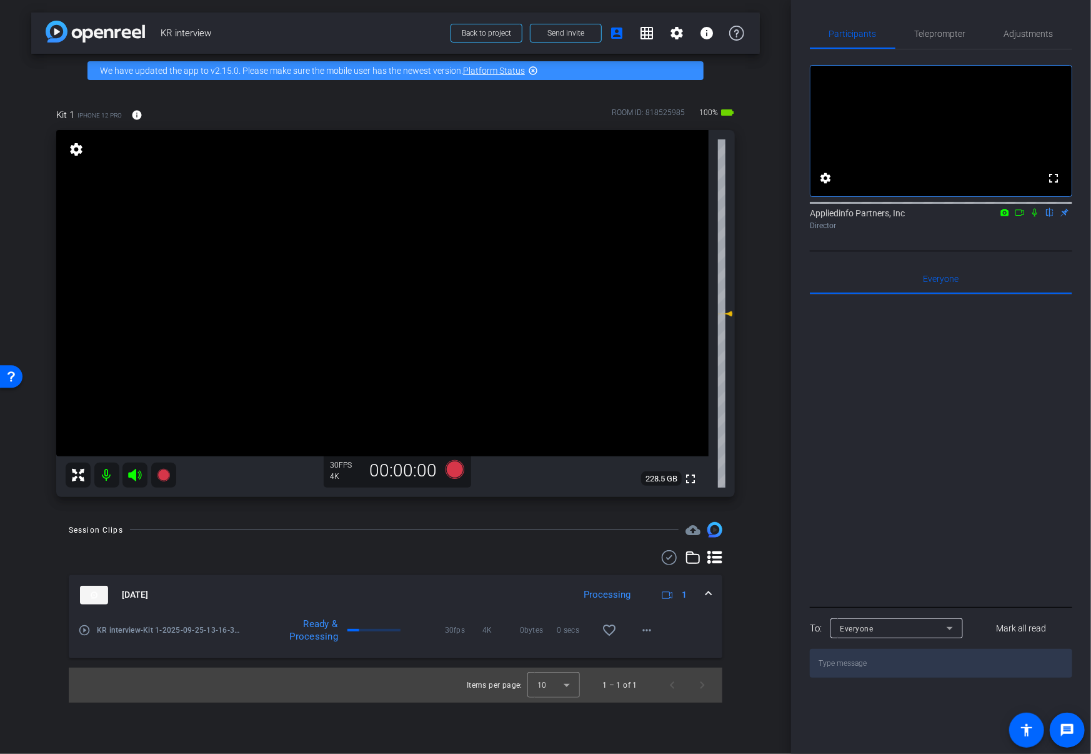
click at [95, 592] on img at bounding box center [94, 595] width 28 height 19
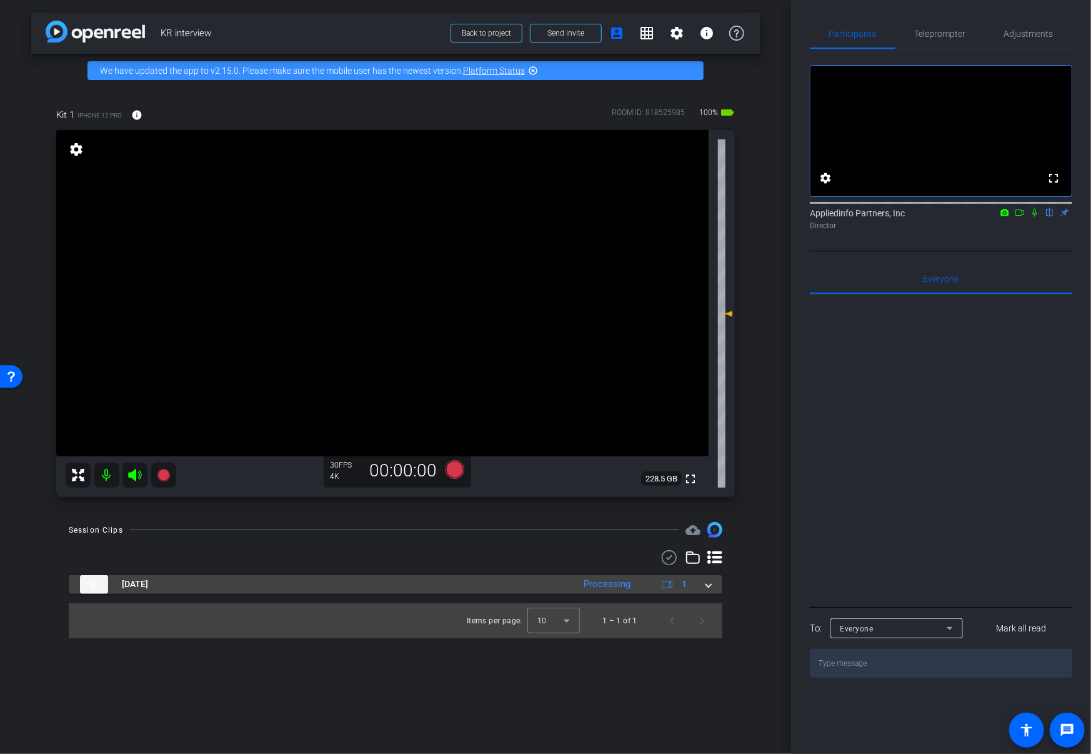
click at [95, 592] on img at bounding box center [94, 584] width 28 height 19
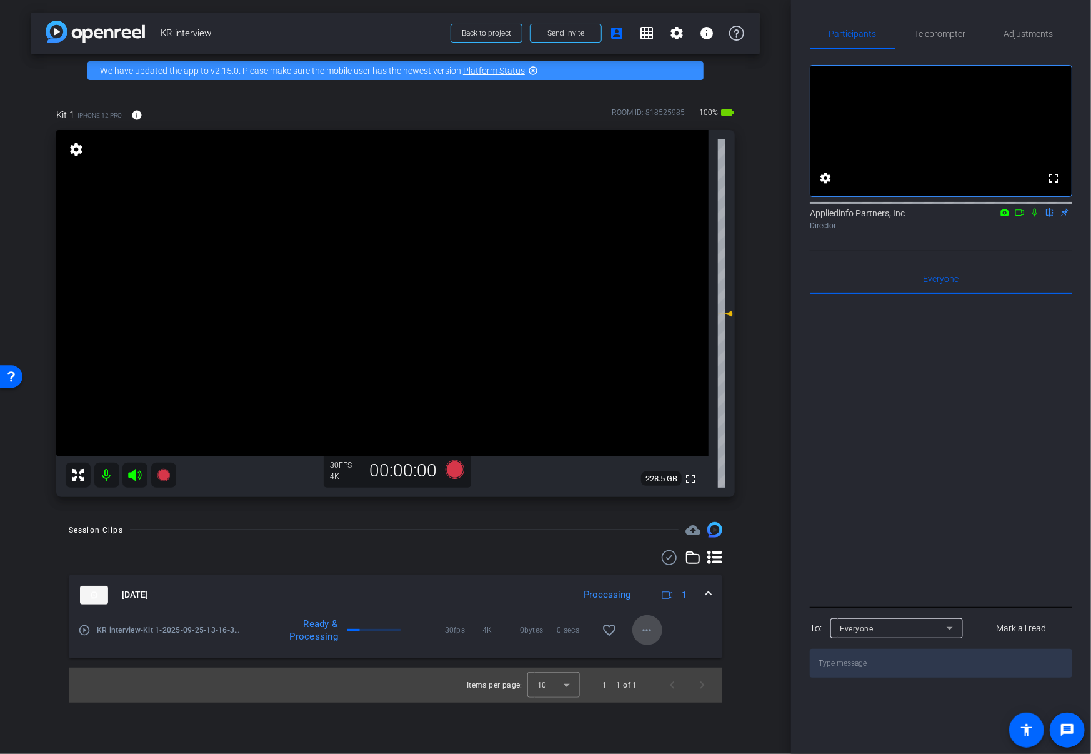
click at [650, 630] on mat-icon "more_horiz" at bounding box center [647, 629] width 15 height 15
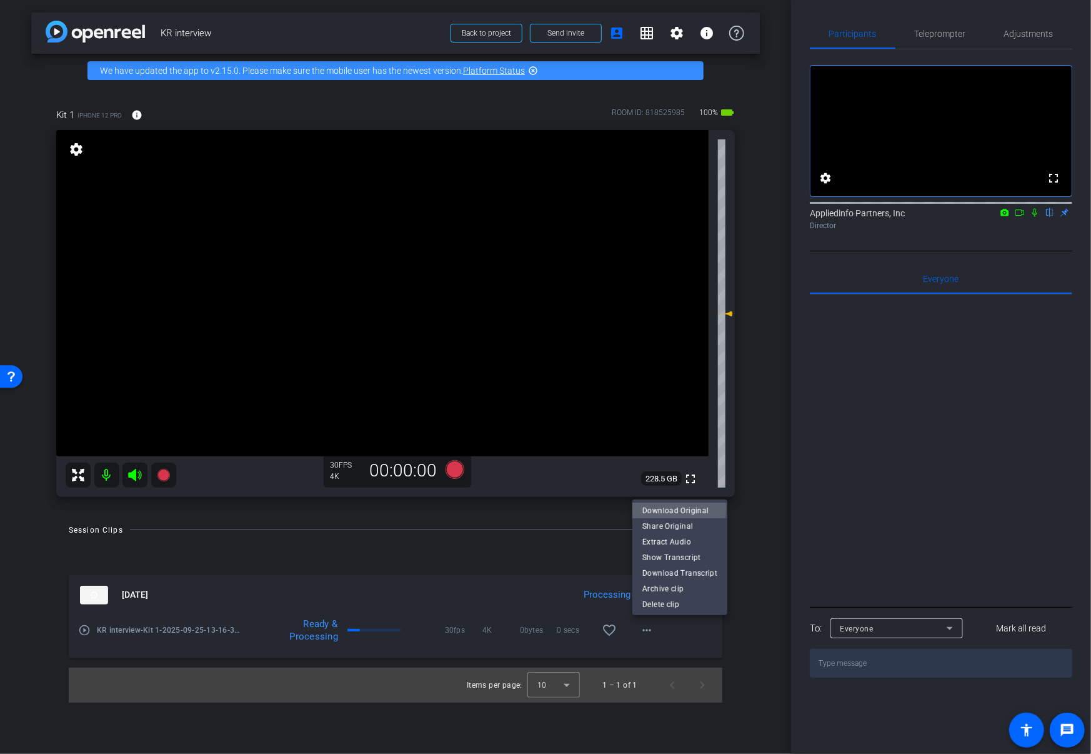
click at [667, 508] on span "Download Original" at bounding box center [679, 509] width 75 height 15
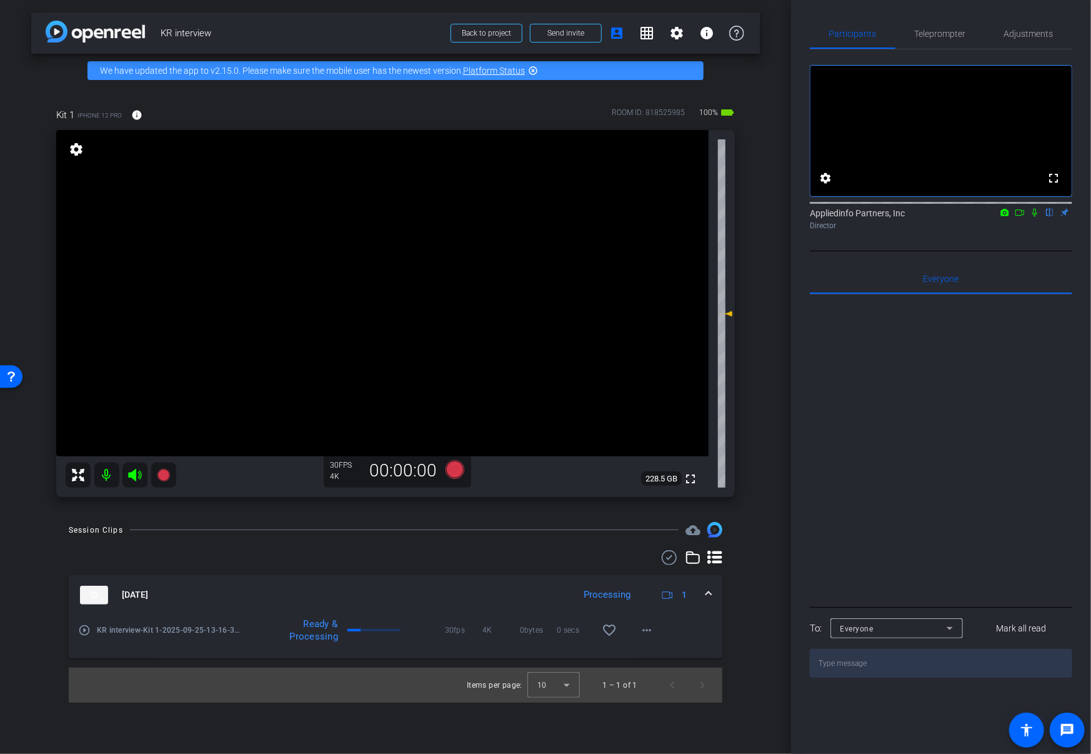
click at [655, 456] on video at bounding box center [382, 293] width 652 height 326
